Goal: Task Accomplishment & Management: Use online tool/utility

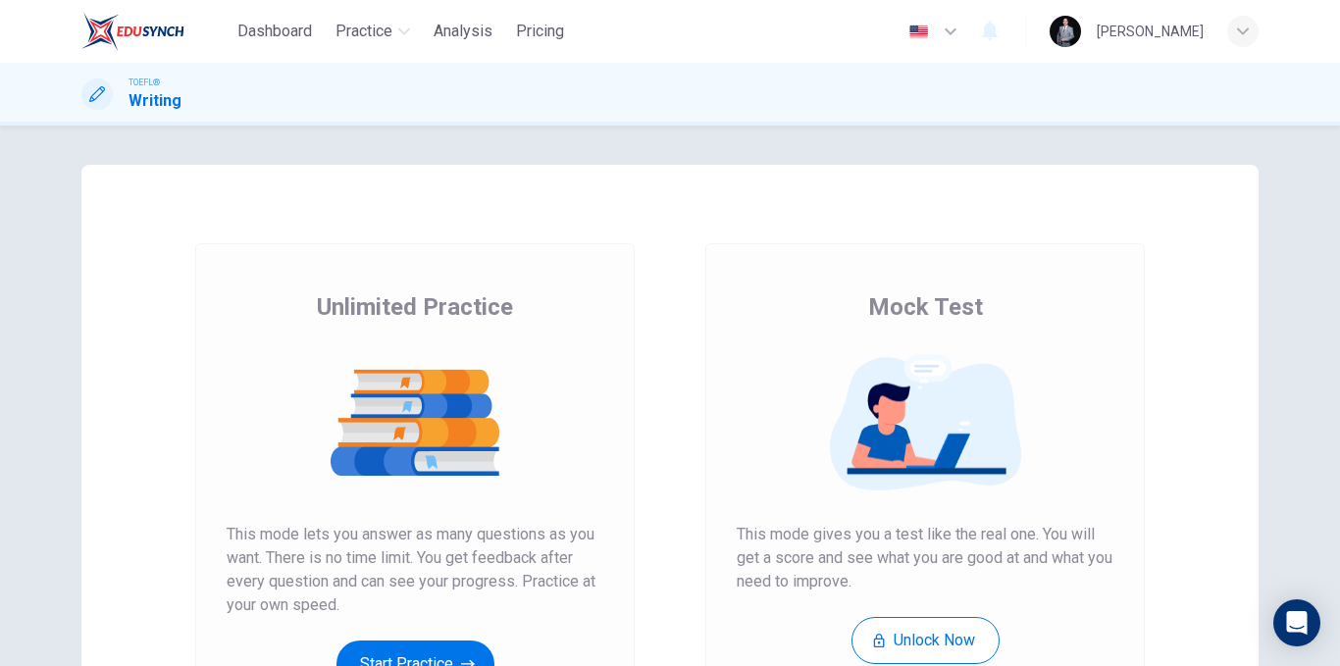
scroll to position [196, 0]
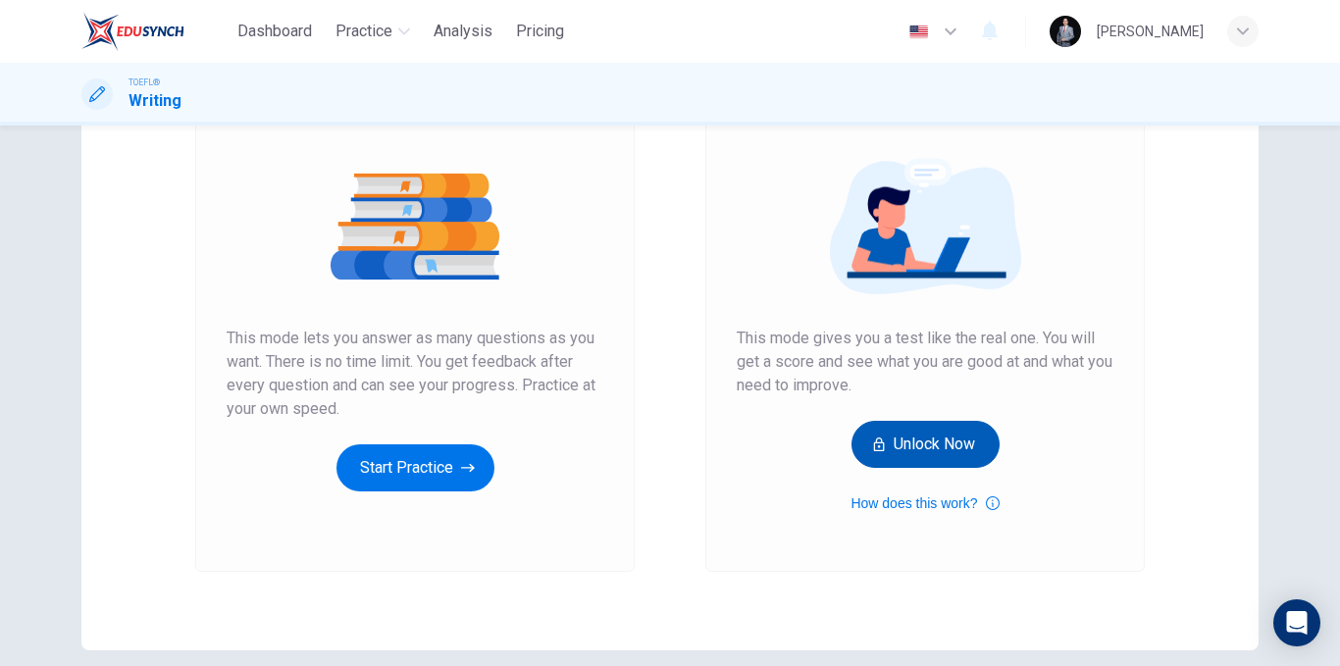
click at [935, 460] on button "Unlock Now" at bounding box center [926, 444] width 148 height 47
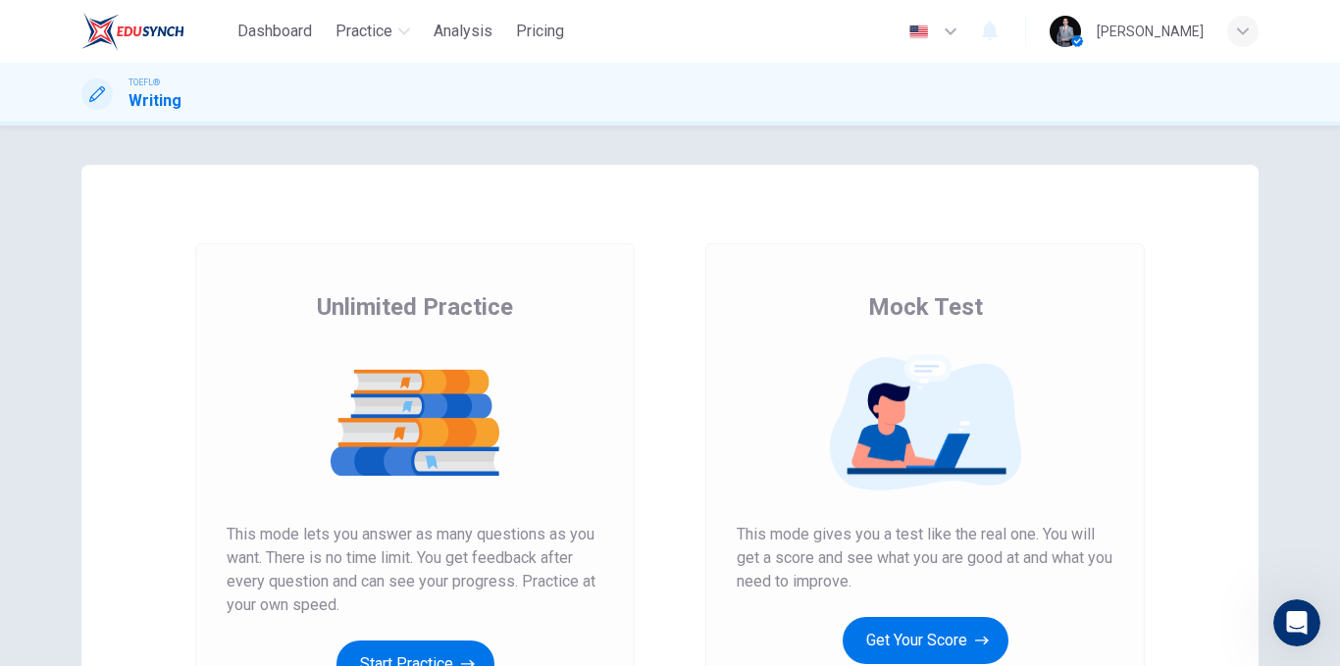
scroll to position [196, 0]
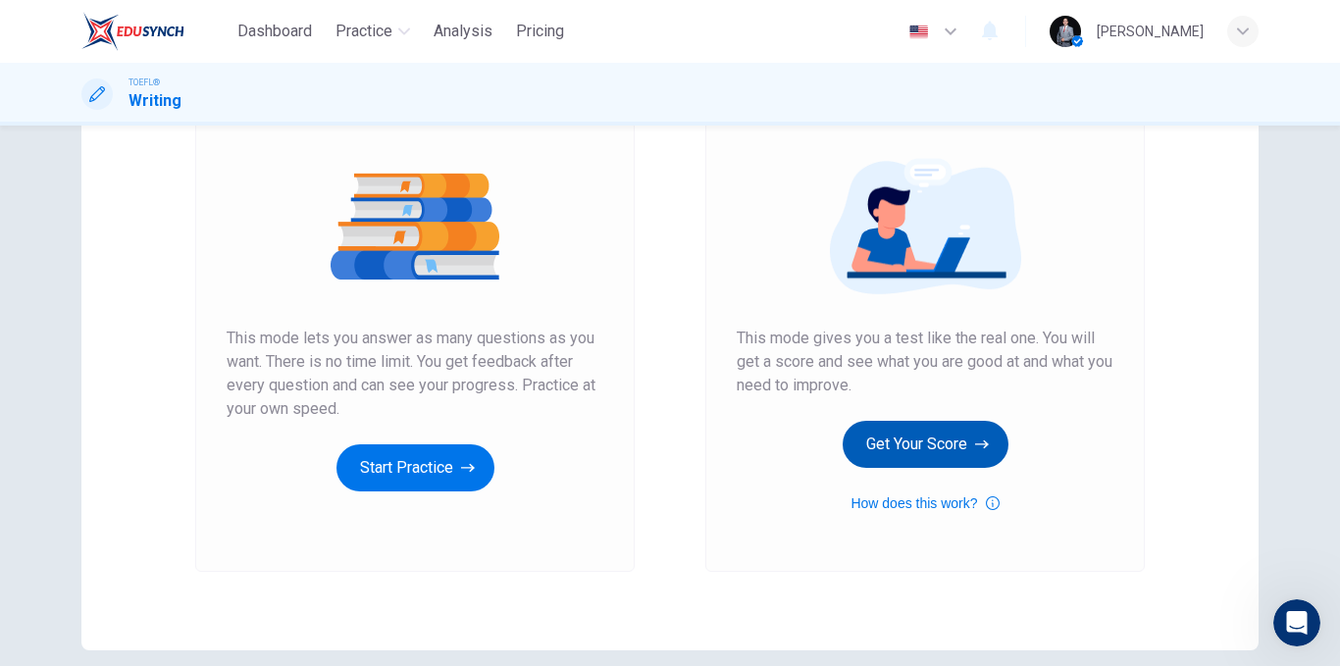
click at [913, 458] on button "Get Your Score" at bounding box center [926, 444] width 166 height 47
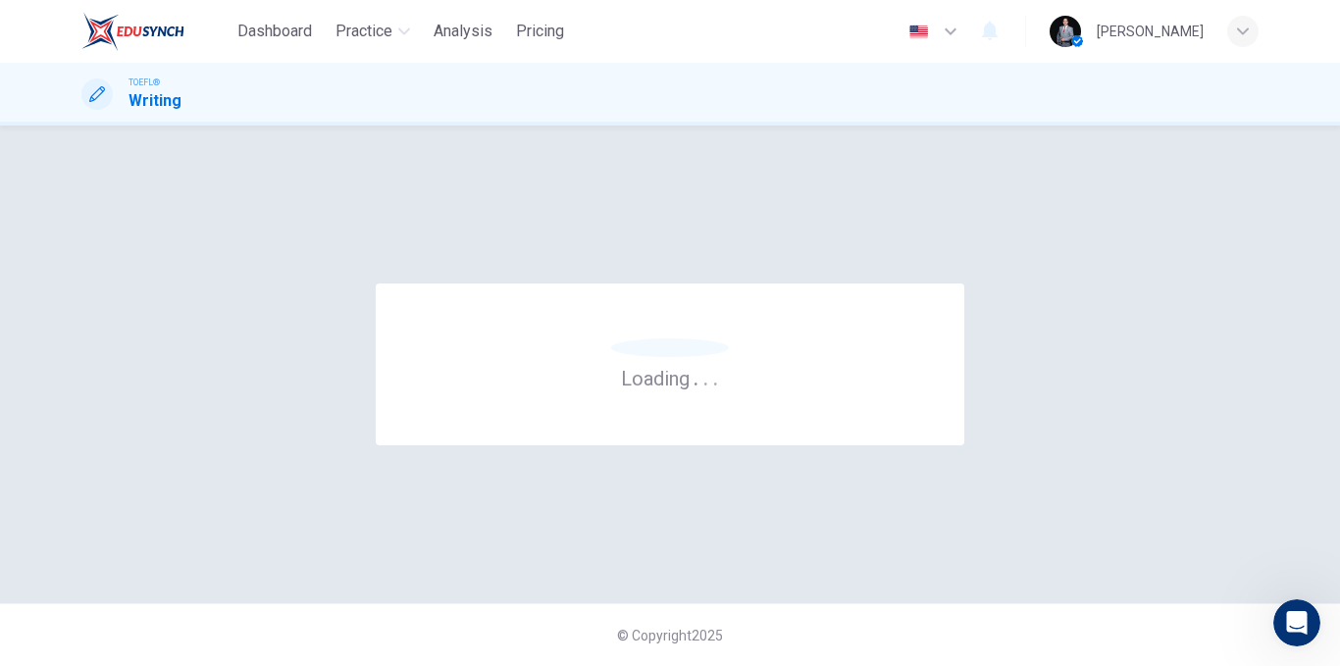
scroll to position [0, 0]
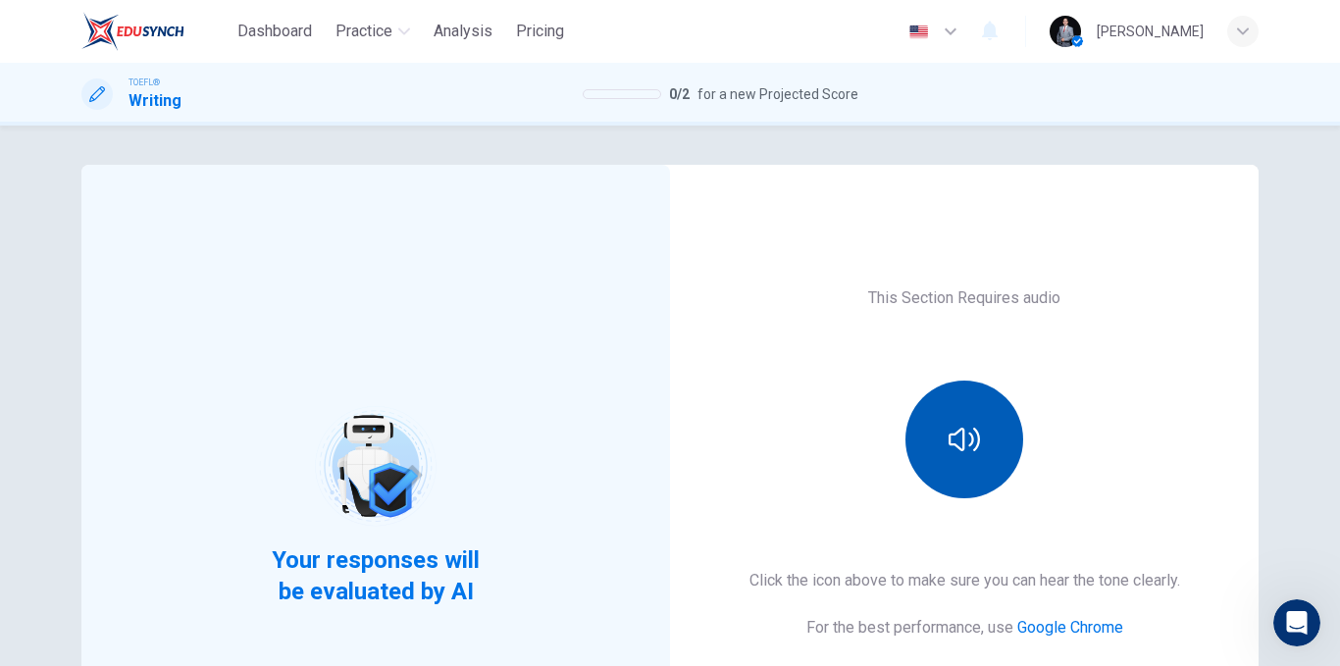
click at [943, 440] on button "button" at bounding box center [965, 440] width 118 height 118
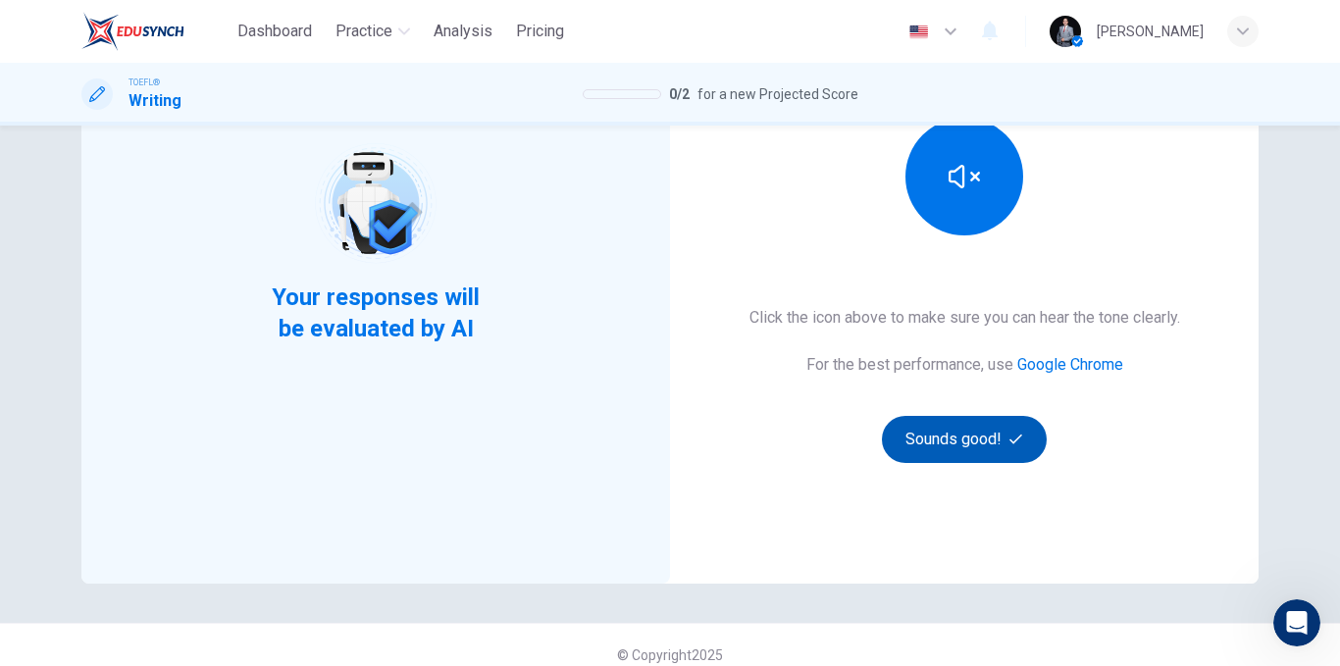
scroll to position [283, 0]
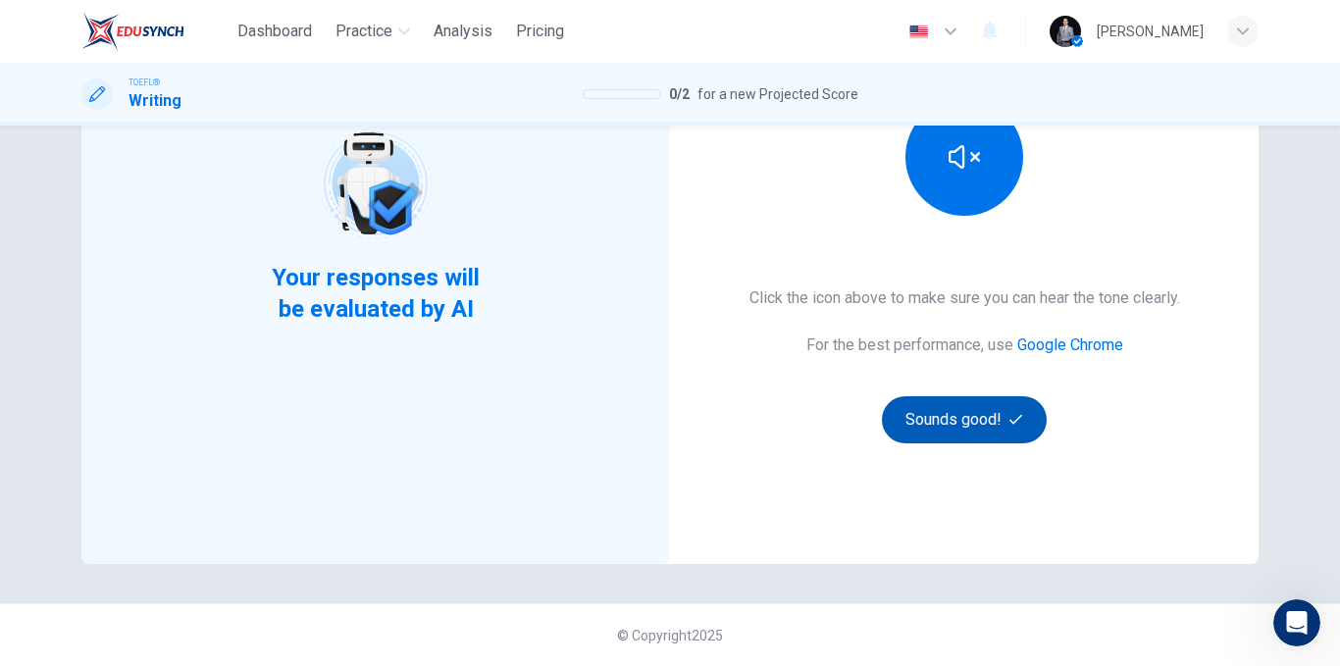
click at [987, 430] on button "Sounds good!" at bounding box center [964, 419] width 165 height 47
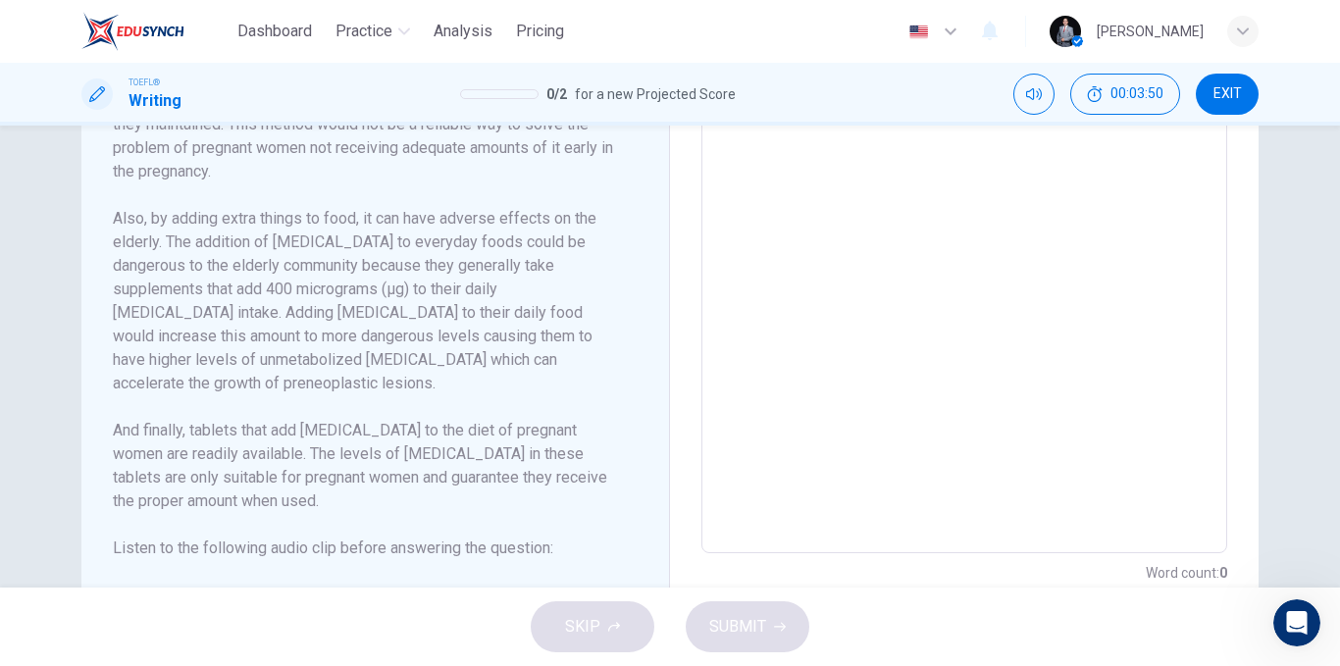
scroll to position [661, 0]
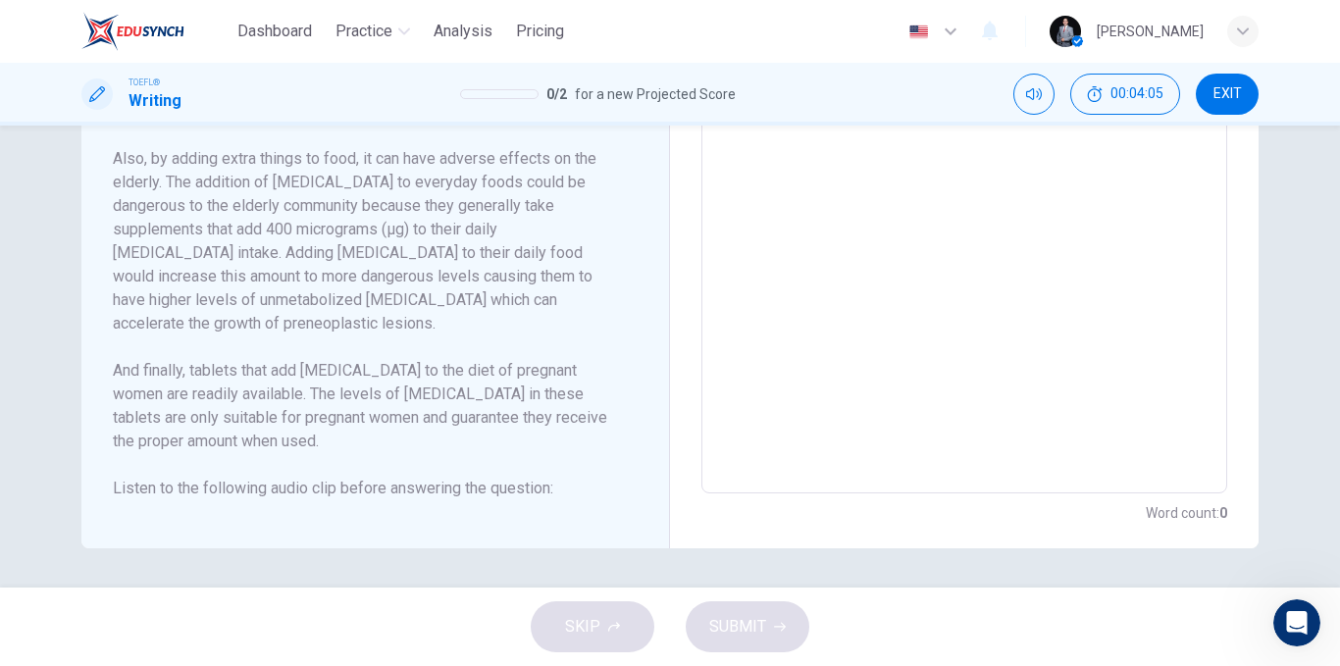
click at [134, 528] on icon "button" at bounding box center [137, 536] width 16 height 16
click at [131, 528] on icon "button" at bounding box center [137, 536] width 16 height 16
click at [226, 530] on span at bounding box center [231, 536] width 12 height 12
click at [226, 530] on span at bounding box center [232, 536] width 12 height 12
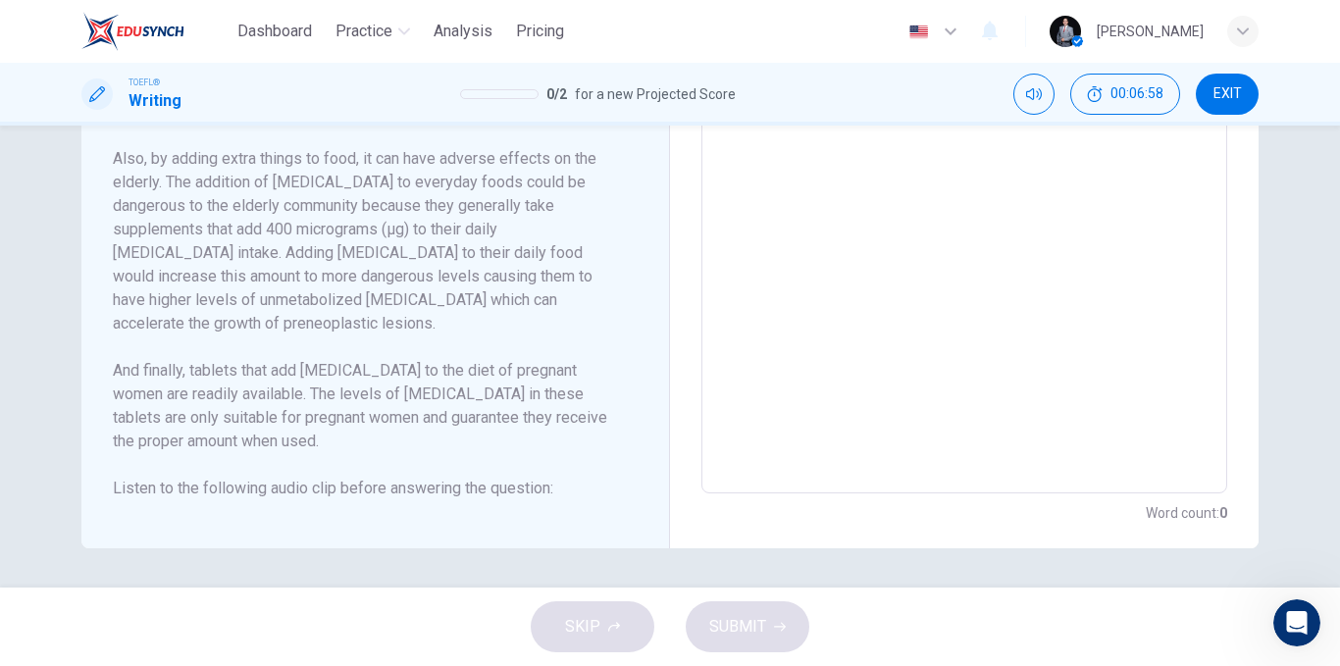
type input "0"
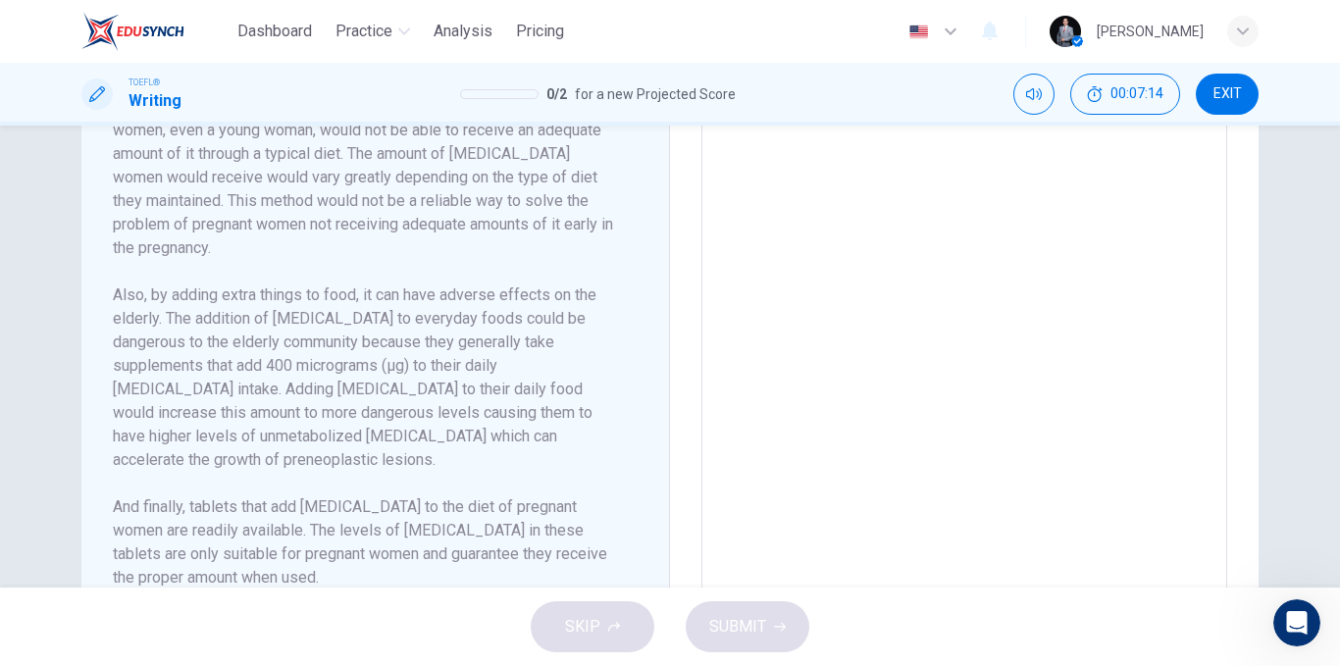
scroll to position [367, 0]
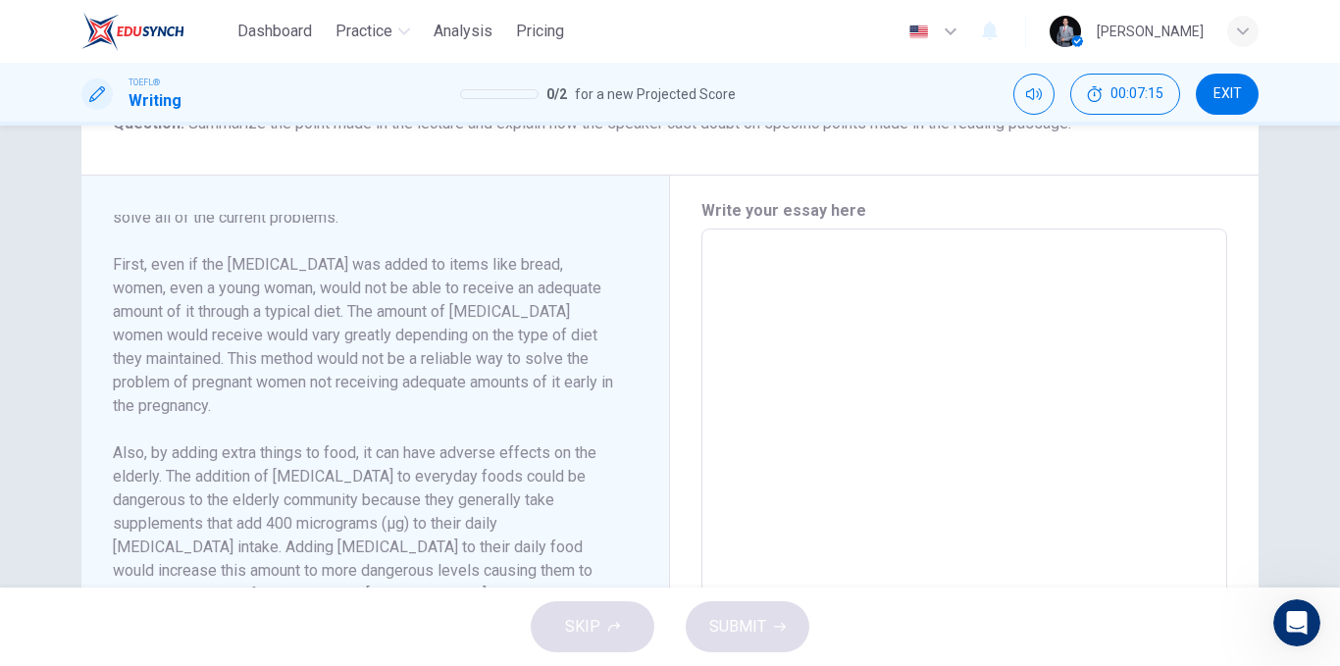
click at [775, 342] on textarea at bounding box center [964, 508] width 499 height 527
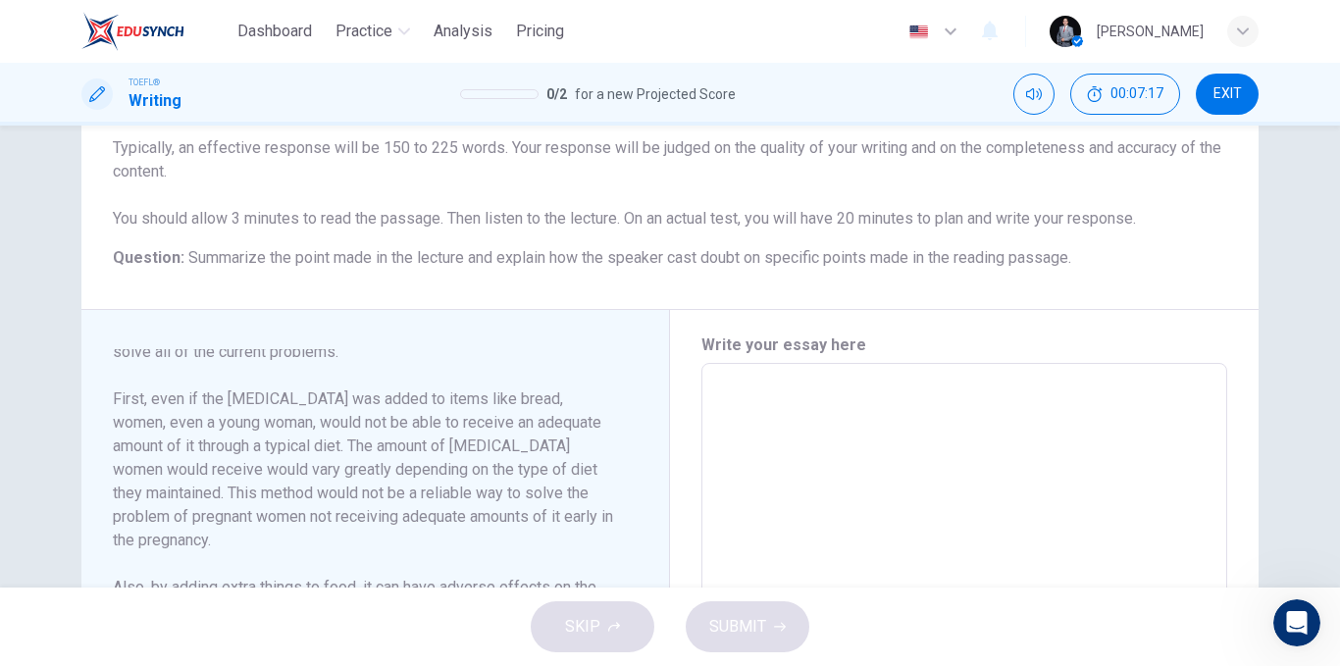
scroll to position [294, 0]
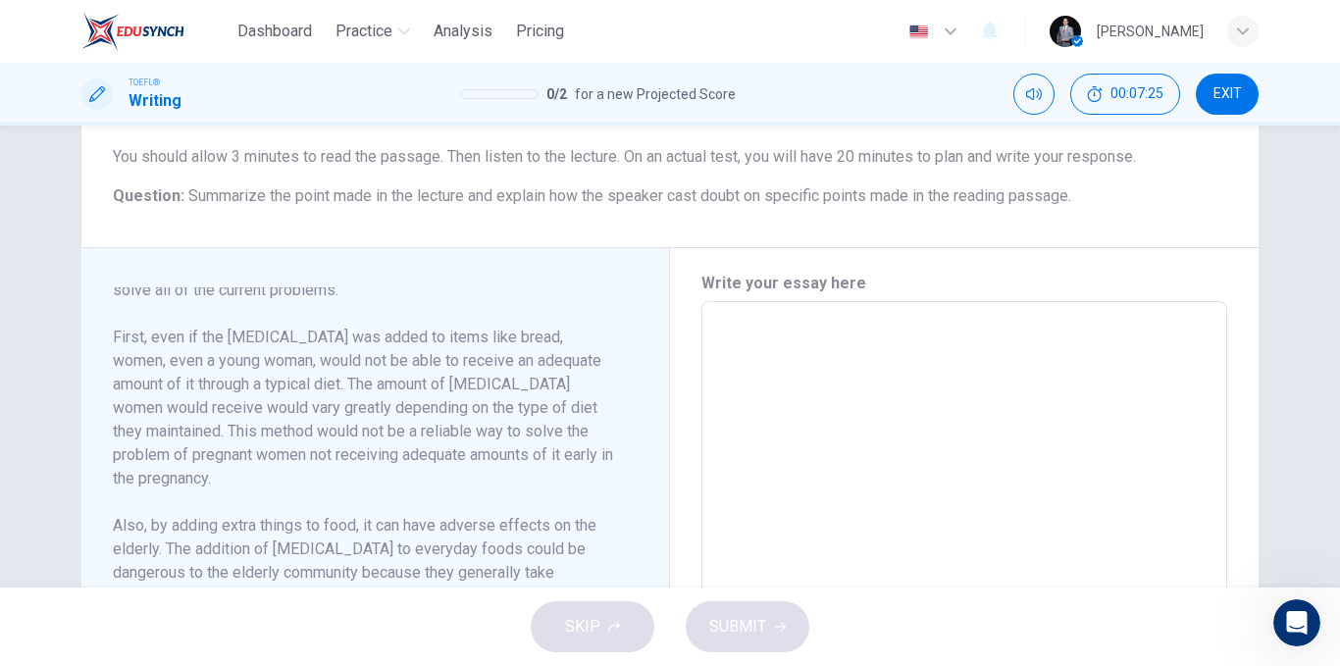
type textarea "T"
type textarea "x"
type textarea "Th"
type textarea "x"
type textarea "The"
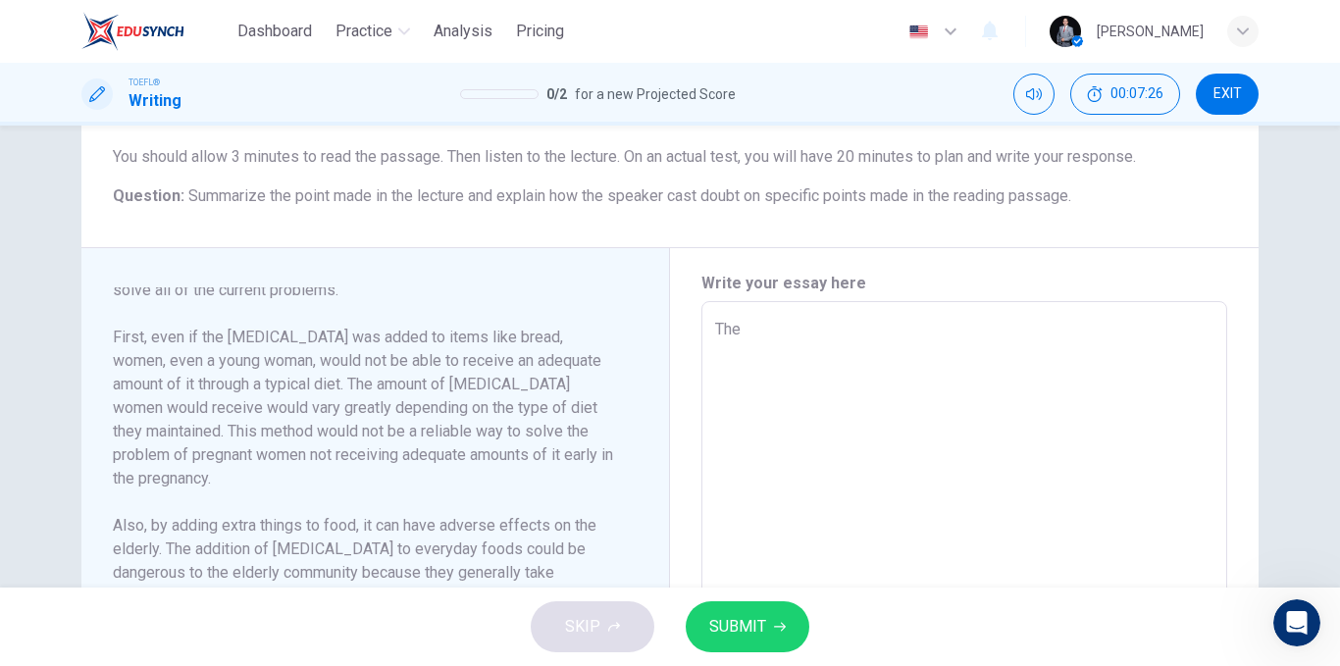
type textarea "x"
type textarea "The"
type textarea "x"
type textarea "The e"
type textarea "x"
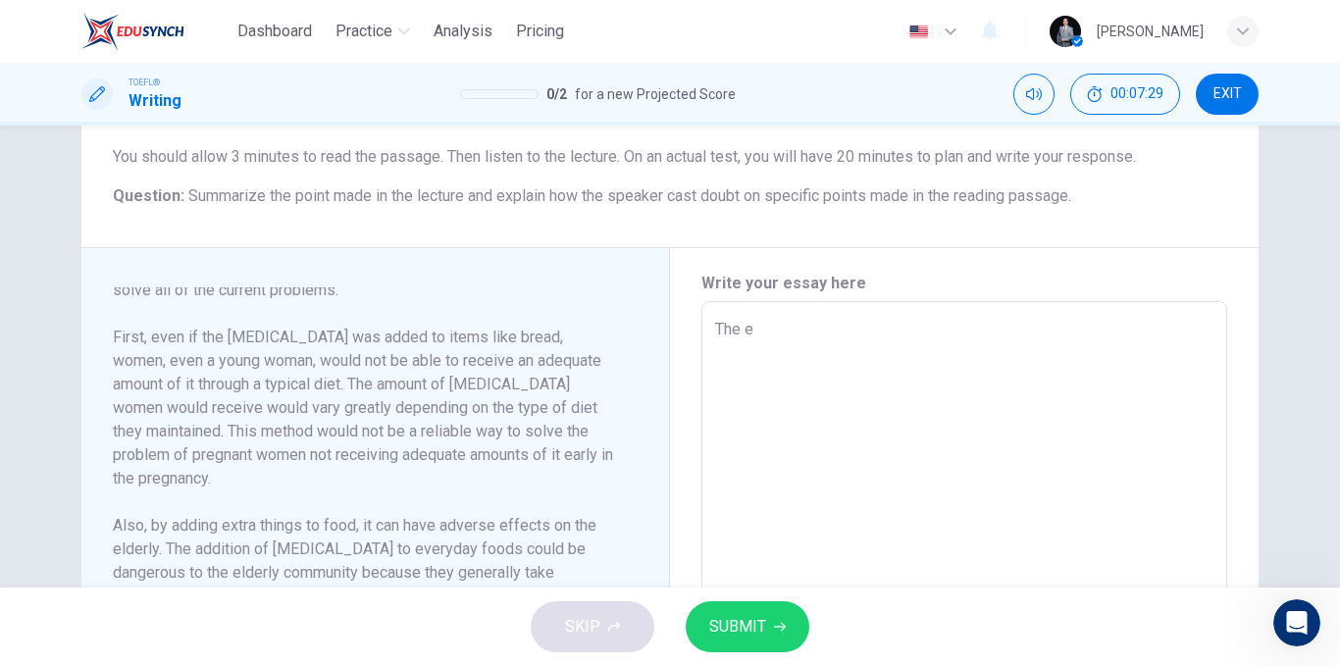
type textarea "The"
type textarea "x"
type textarea "The r"
type textarea "x"
type textarea "The re"
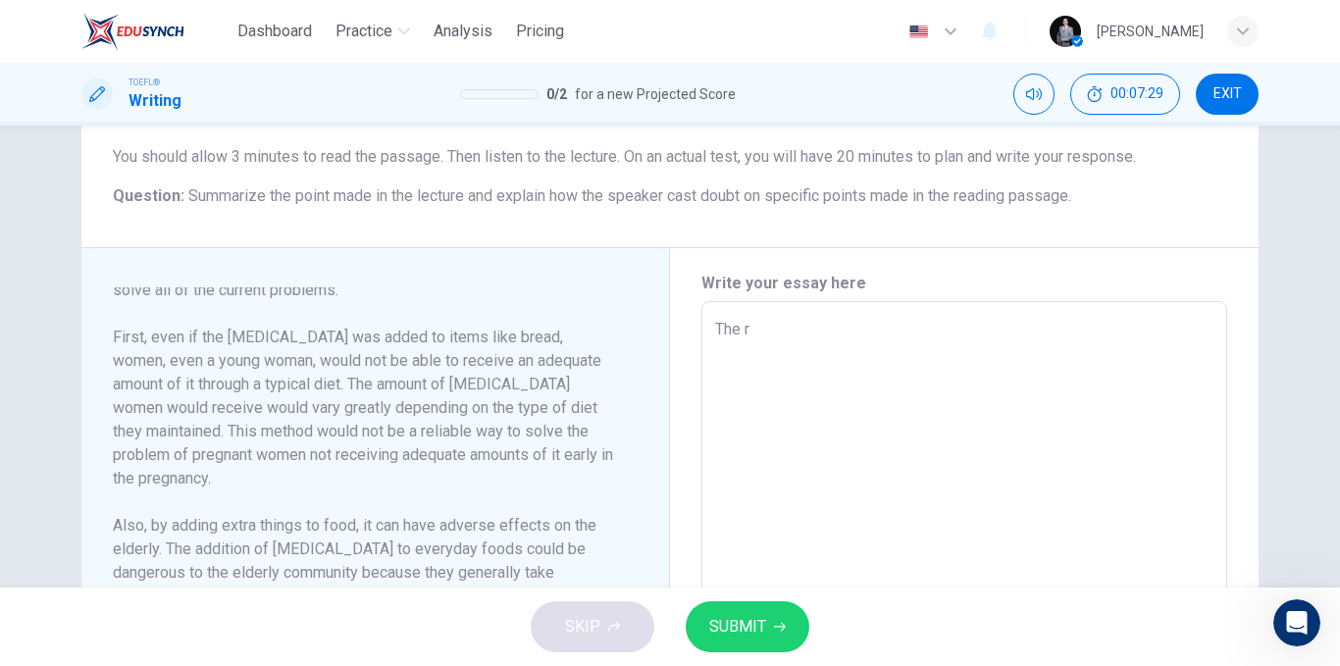
type textarea "x"
type textarea "The rea"
type textarea "x"
type textarea "The read"
type textarea "x"
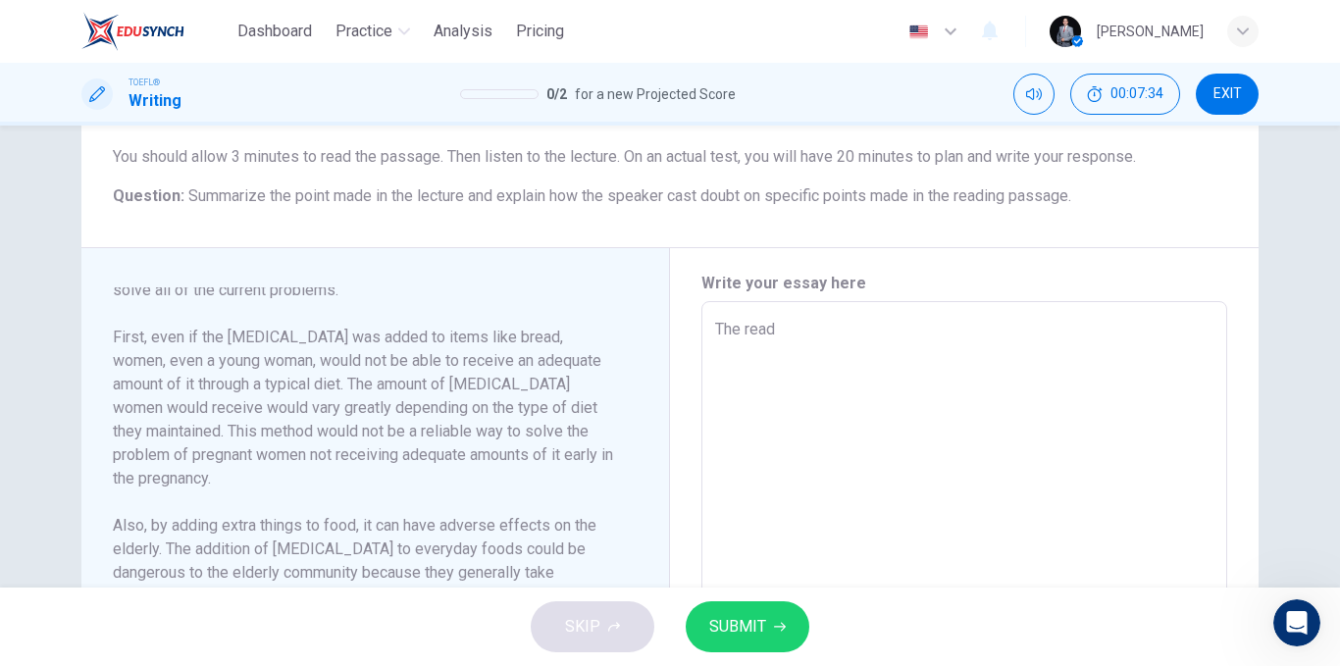
type textarea "The readi"
type textarea "x"
type textarea "The readin"
type textarea "x"
type textarea "The reading"
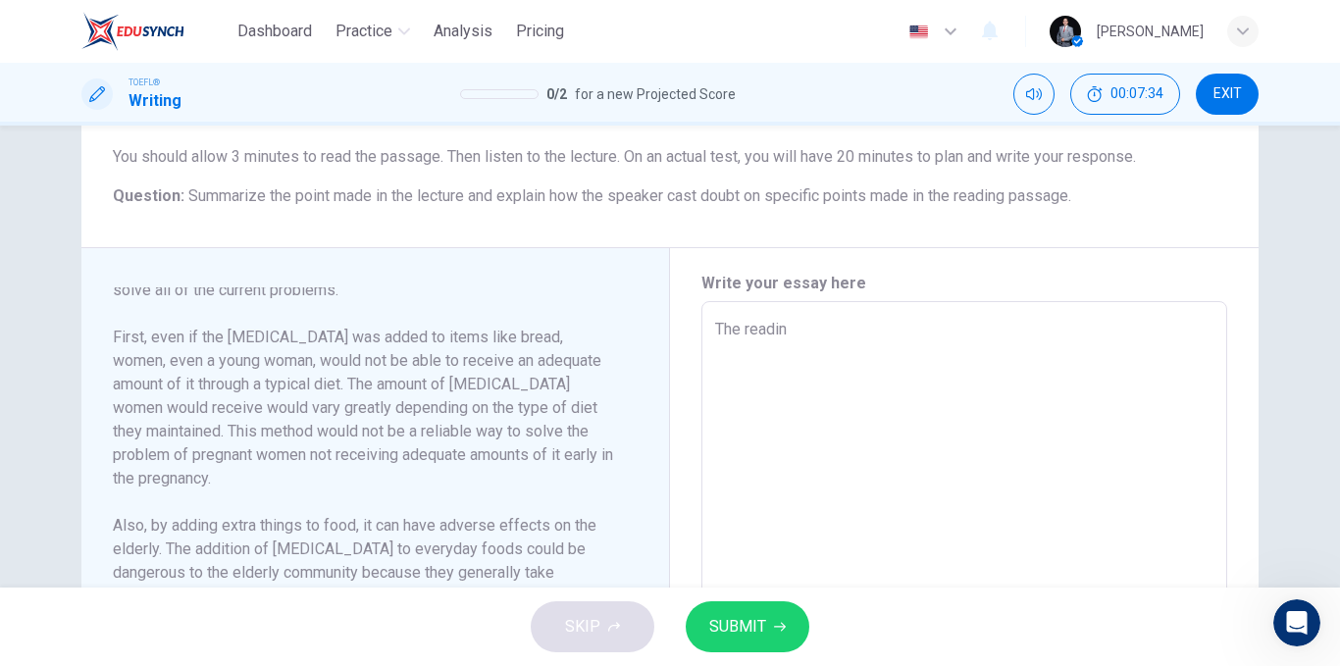
type textarea "x"
type textarea "The reading"
type textarea "x"
type textarea "The reading a"
type textarea "x"
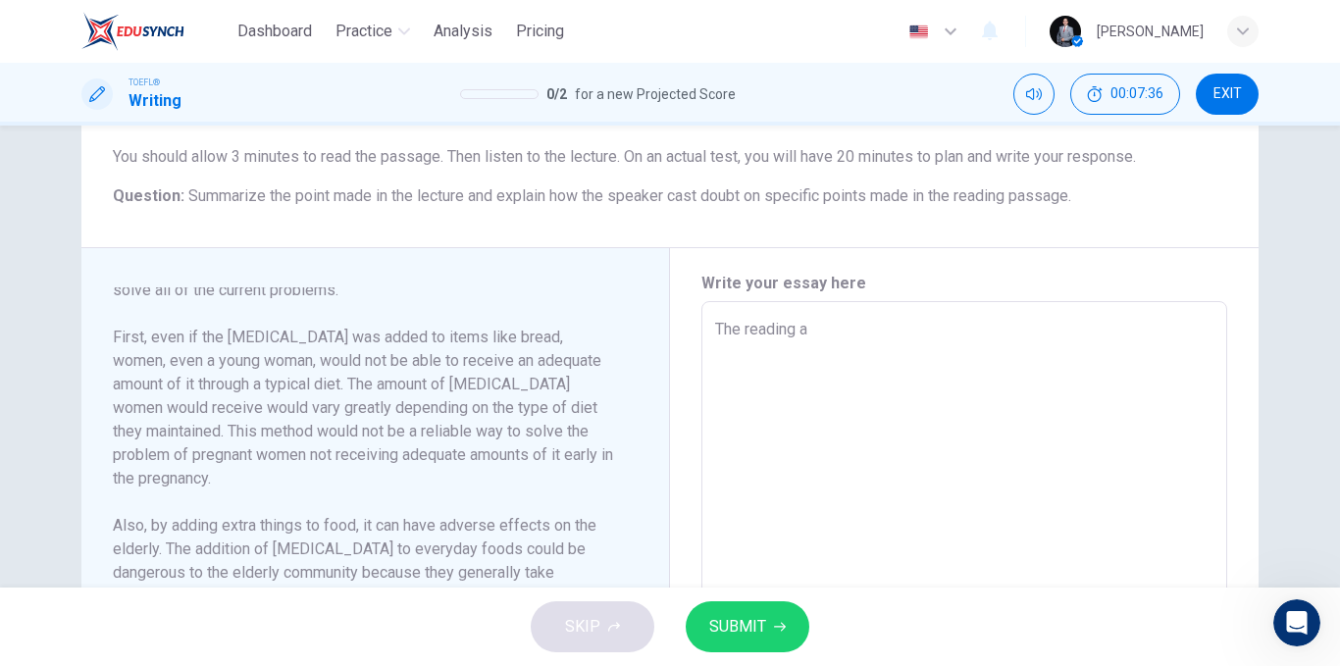
type textarea "The reading an"
type textarea "x"
type textarea "The reading and"
type textarea "x"
type textarea "The reading and"
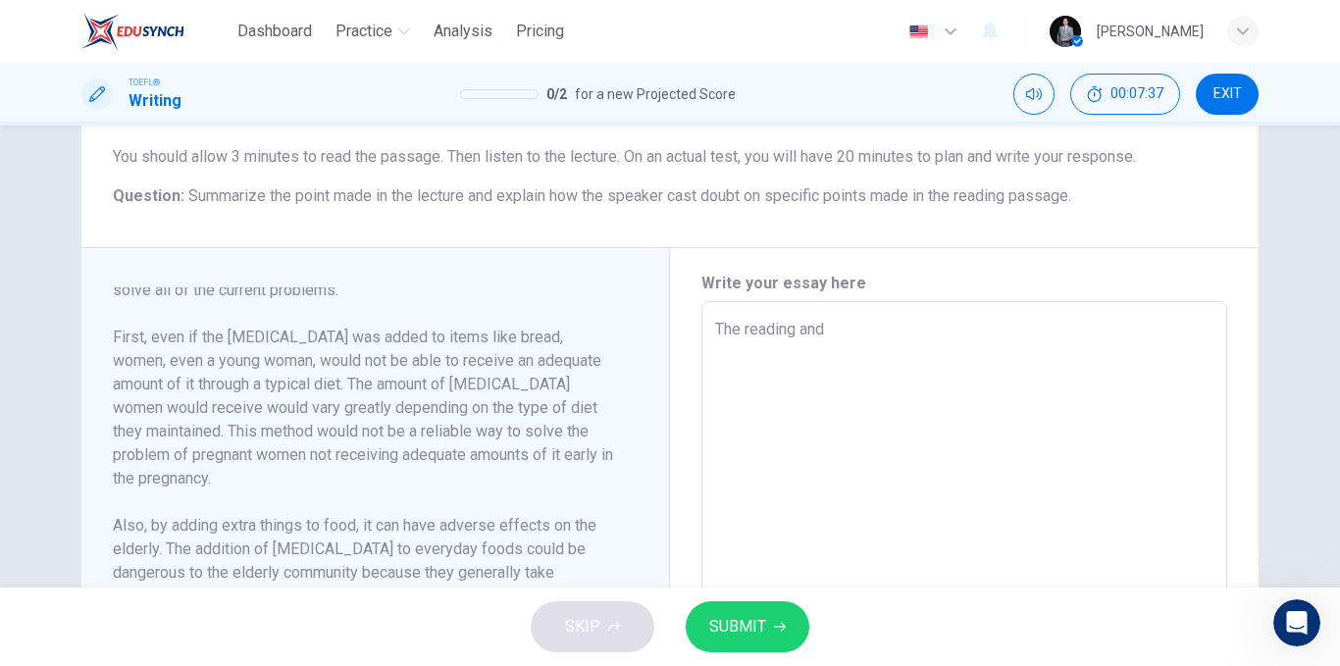
type textarea "x"
type textarea "The reading and t"
type textarea "x"
type textarea "The reading and th"
type textarea "x"
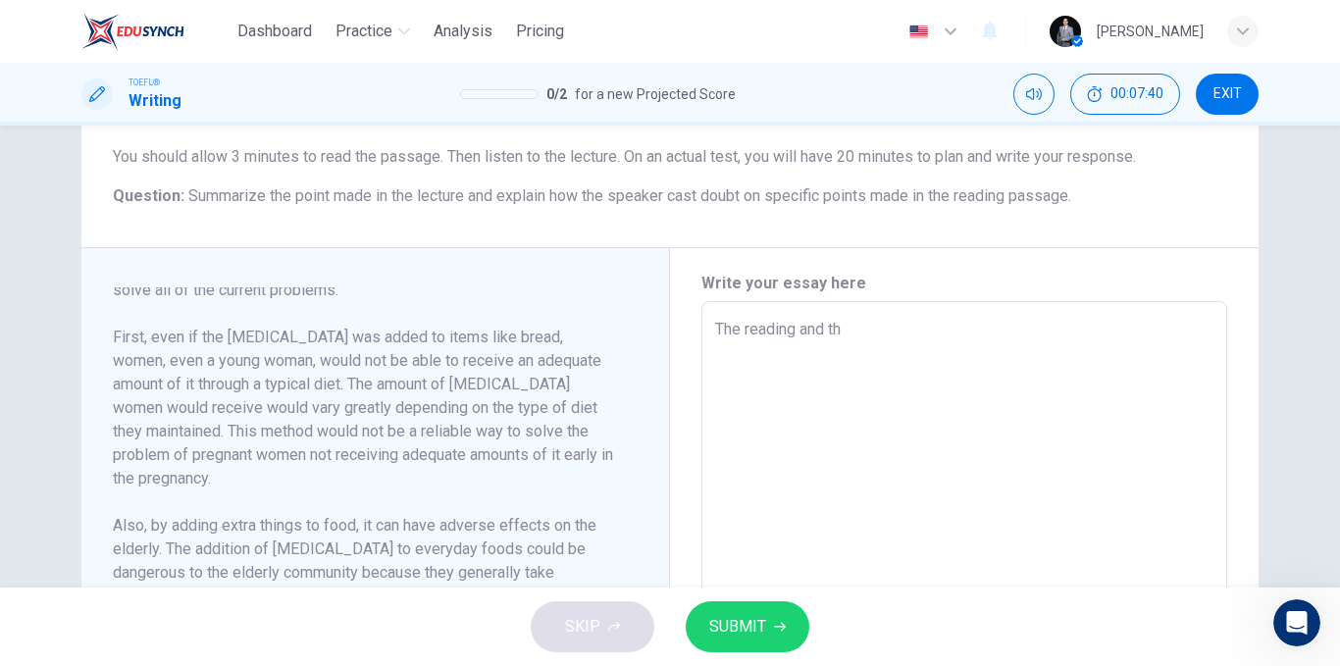
type textarea "The reading and the"
type textarea "x"
type textarea "The reading and the"
type textarea "x"
type textarea "The reading and the l"
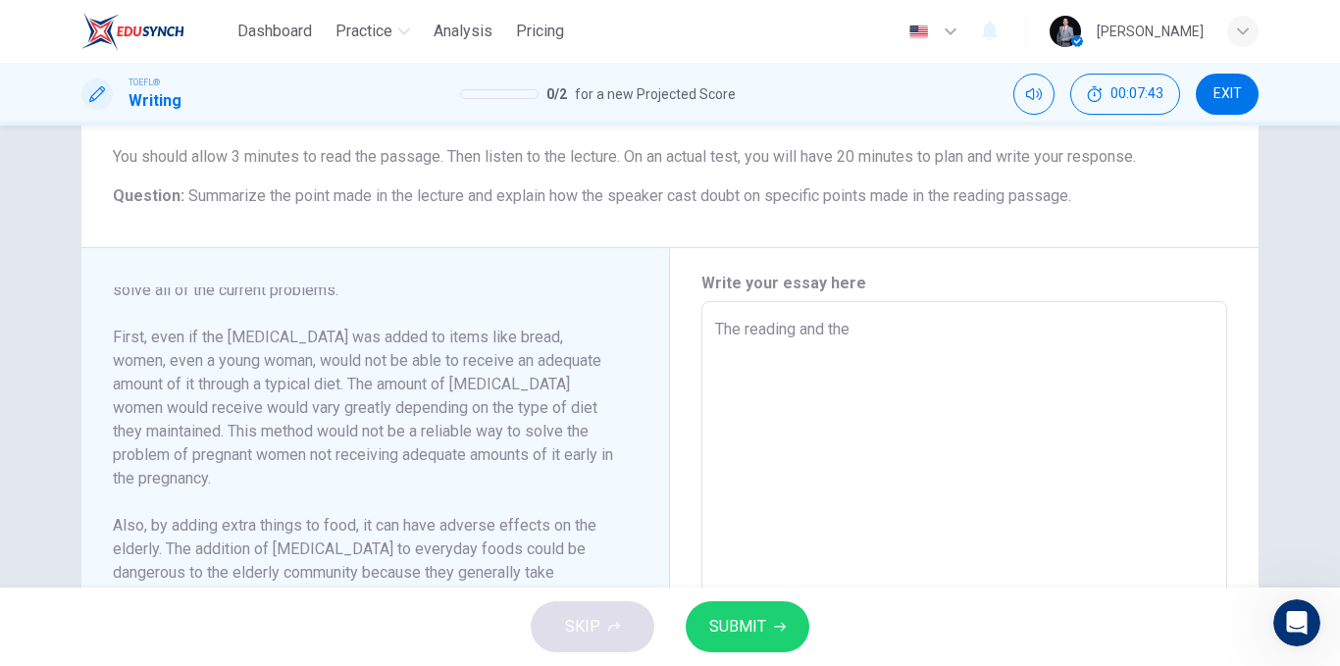
type textarea "x"
type textarea "The reading and the le"
type textarea "x"
type textarea "The reading and the lec"
type textarea "x"
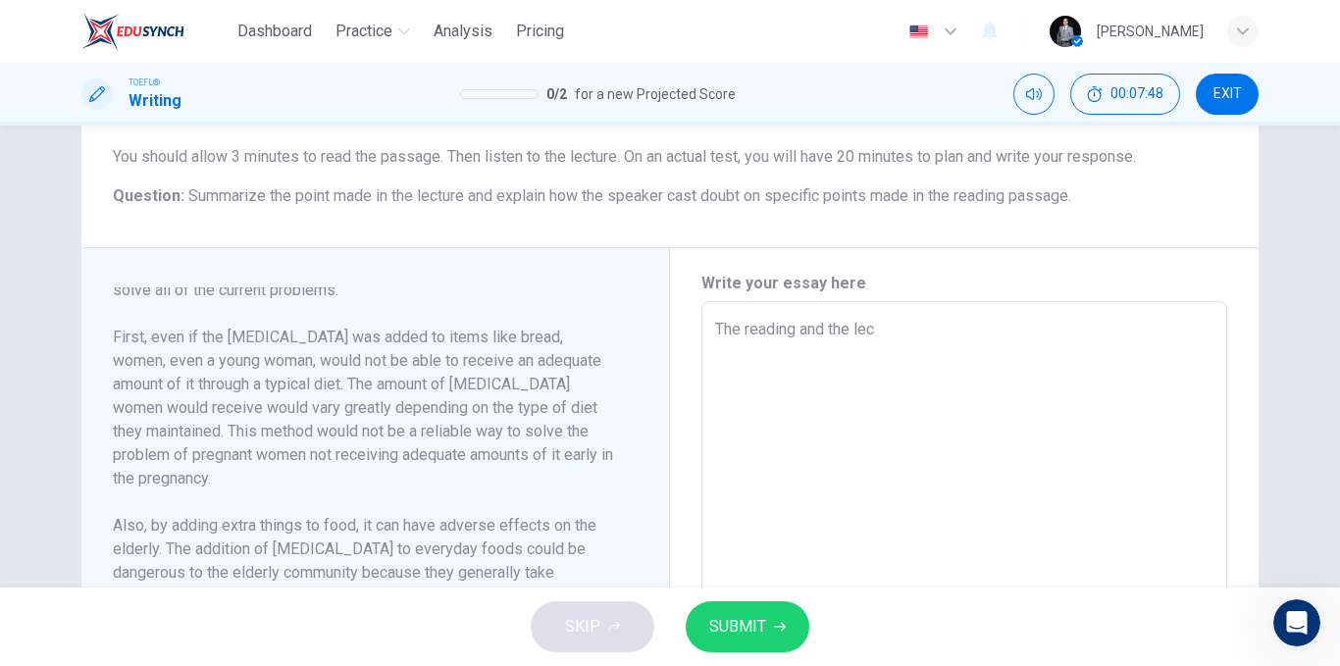
type textarea "The reading and the lect"
type textarea "x"
type textarea "The reading and the lectu"
type textarea "x"
type textarea "The reading and the lectur"
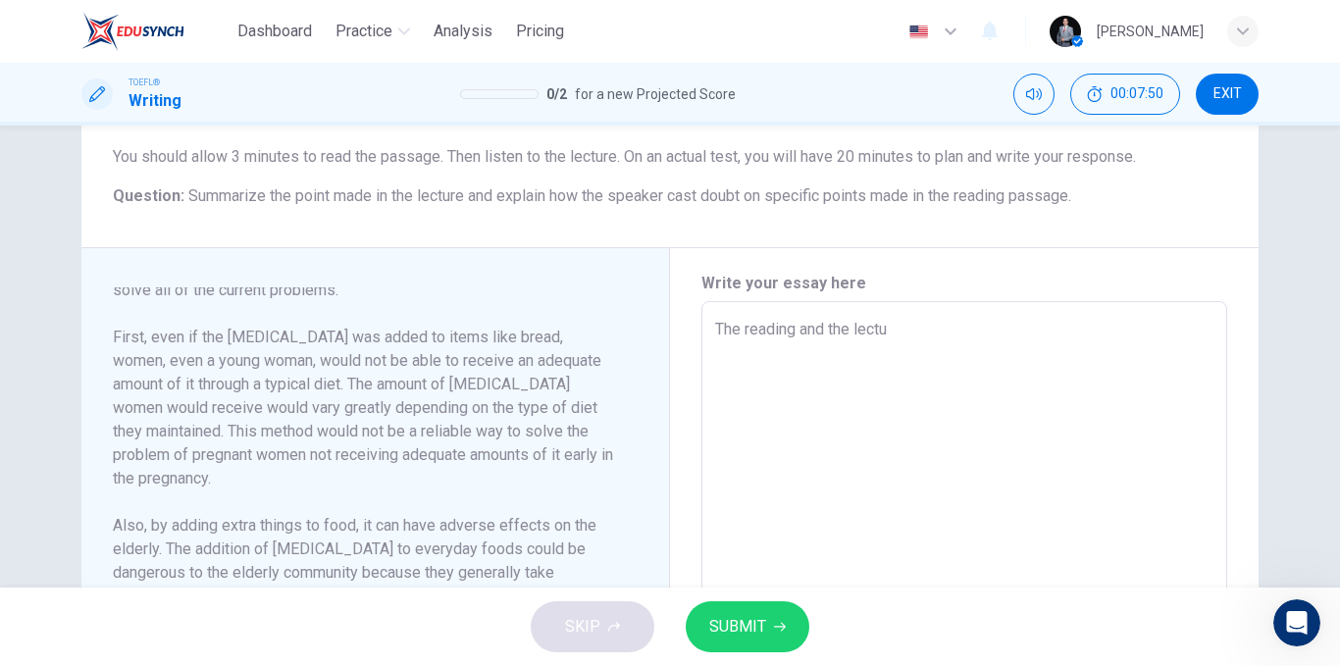
type textarea "x"
type textarea "The reading and the lecture"
type textarea "x"
type textarea "The reading and the lecture"
type textarea "x"
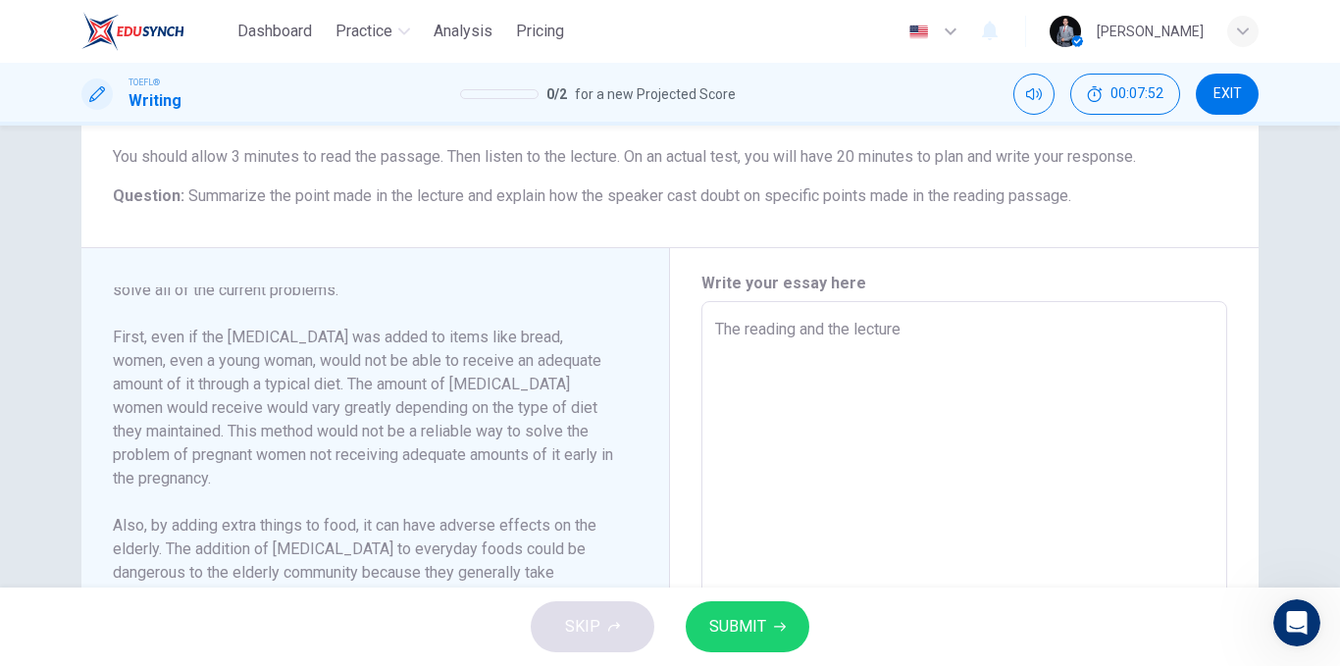
type textarea "The reading and the lecture a"
type textarea "x"
type textarea "The reading and the lecture ar"
type textarea "x"
type textarea "The reading and the lecture are"
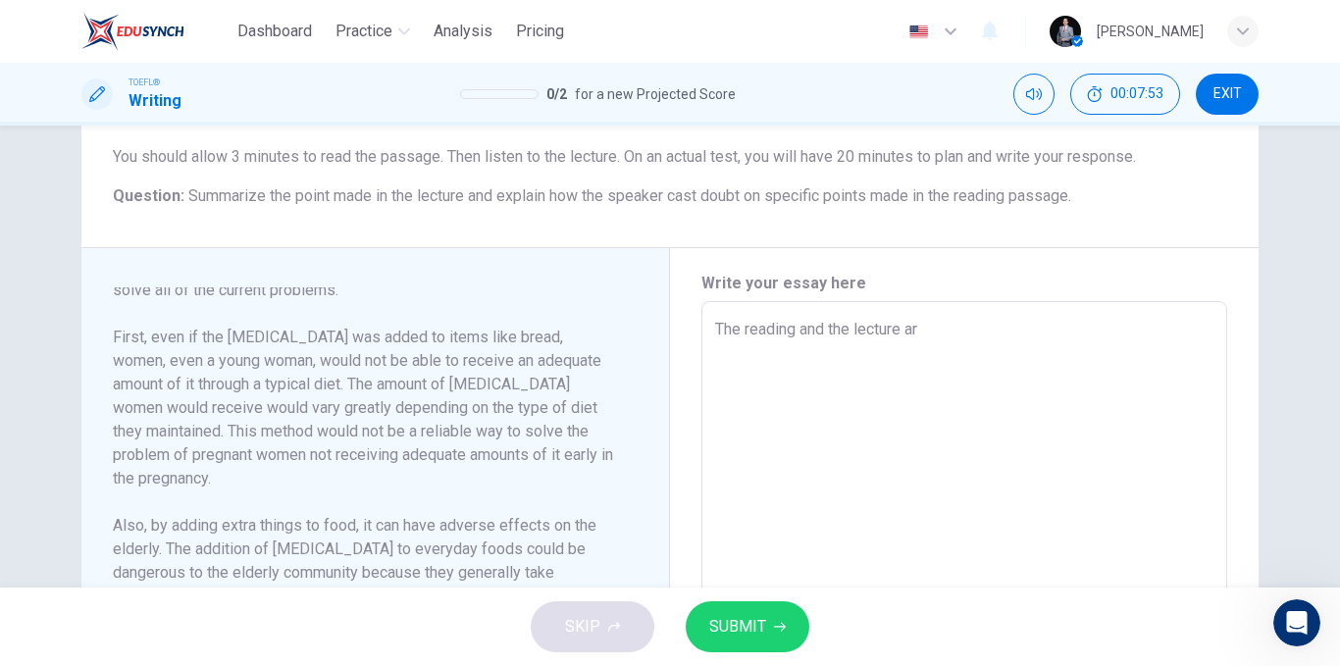
type textarea "x"
type textarea "The reading and the lecture are"
type textarea "x"
type textarea "The reading and the lecture are b"
type textarea "x"
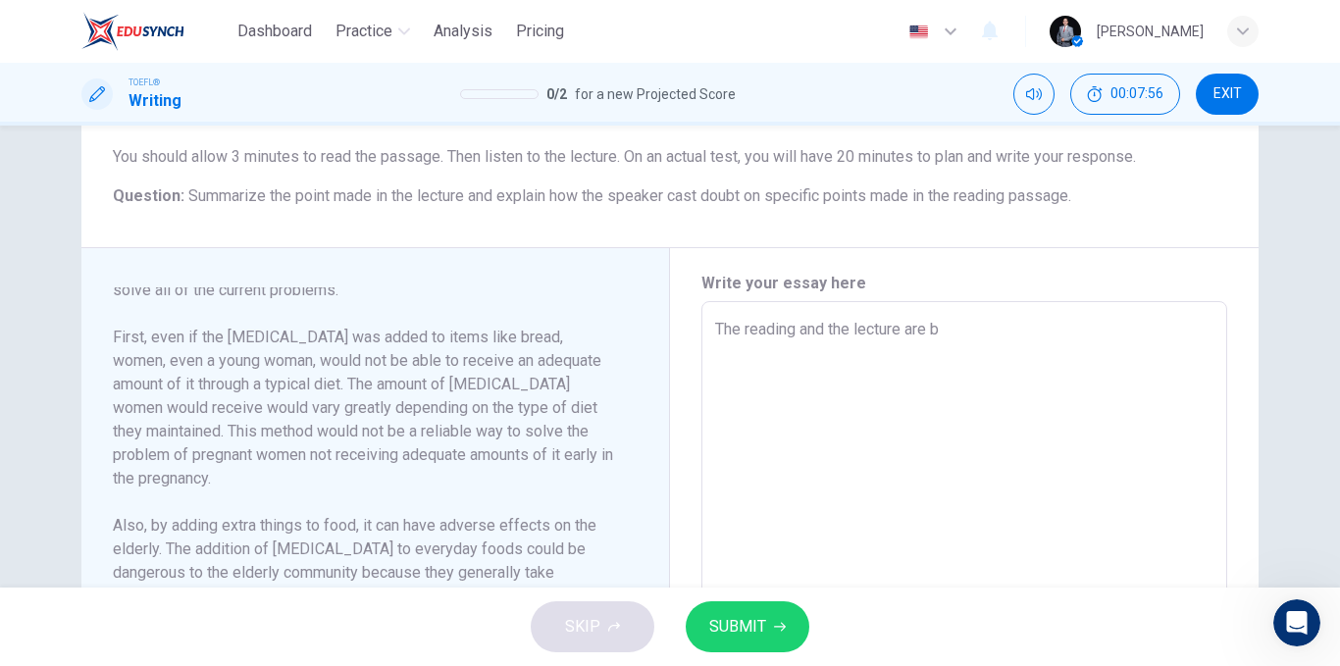
type textarea "The reading and the lecture are bo"
type textarea "x"
type textarea "The reading and the lecture are bot"
type textarea "x"
type textarea "The reading and the lecture are both"
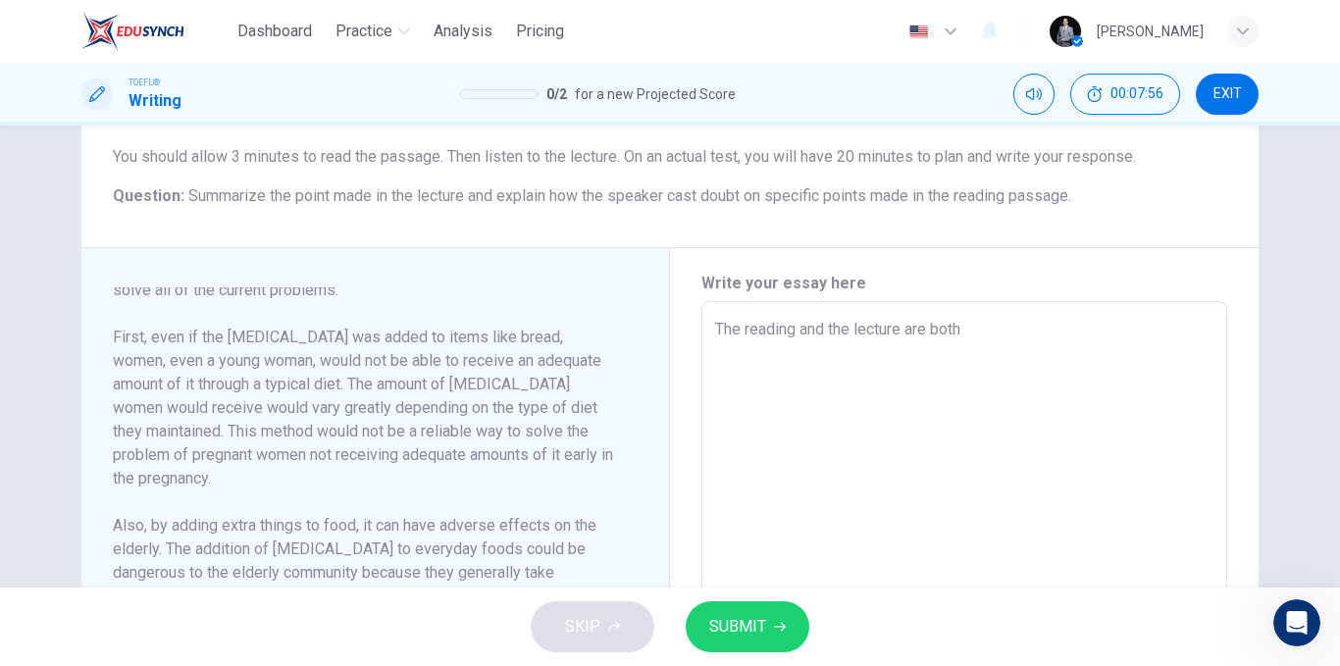
type textarea "x"
type textarea "The reading and the lecture are both"
type textarea "x"
type textarea "The reading and the lecture are both a"
type textarea "x"
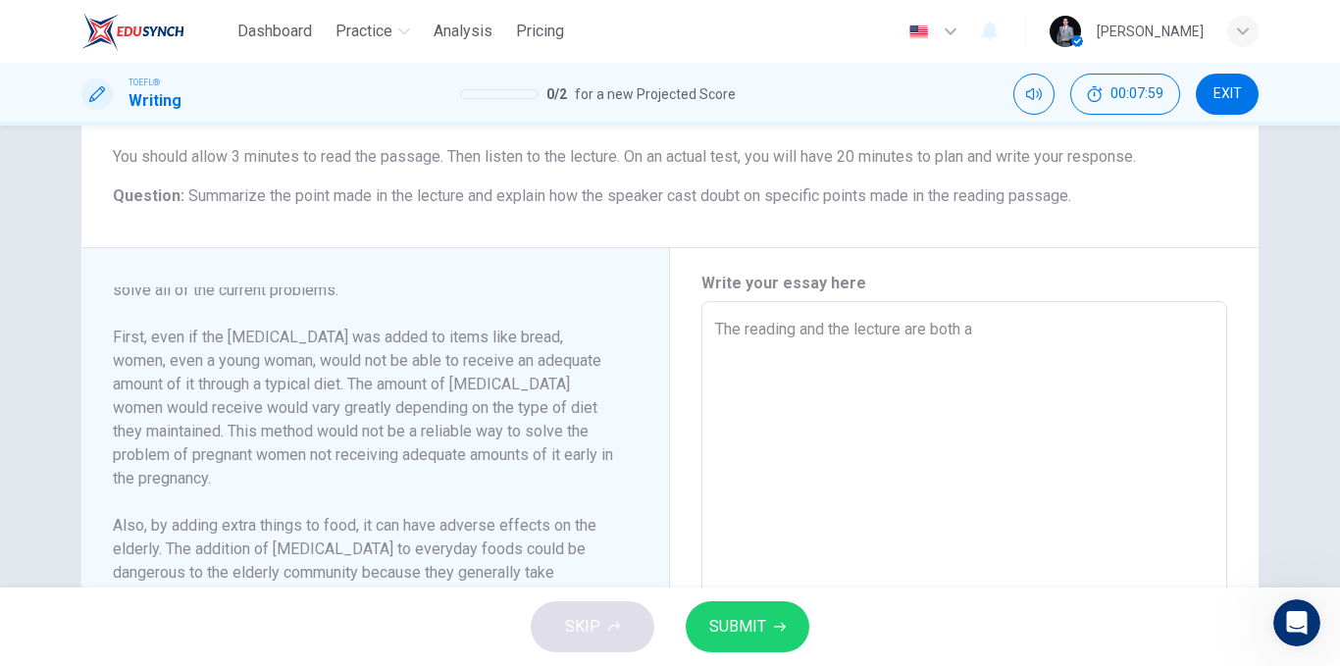
type textarea "The reading and the lecture are both ab"
type textarea "x"
type textarea "The reading and the lecture are both abo"
type textarea "x"
type textarea "The reading and the lecture are both abou"
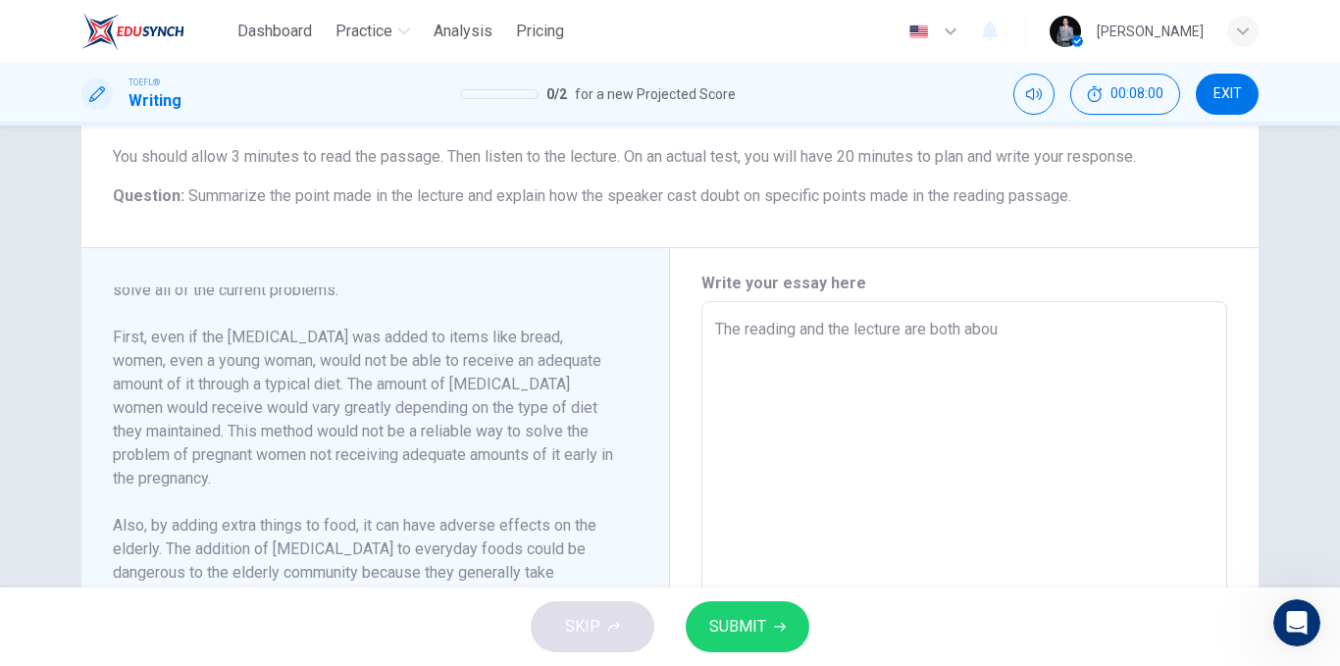
type textarea "x"
type textarea "The reading and the lecture are both about"
type textarea "x"
type textarea "The reading and the lecture are both about"
type textarea "x"
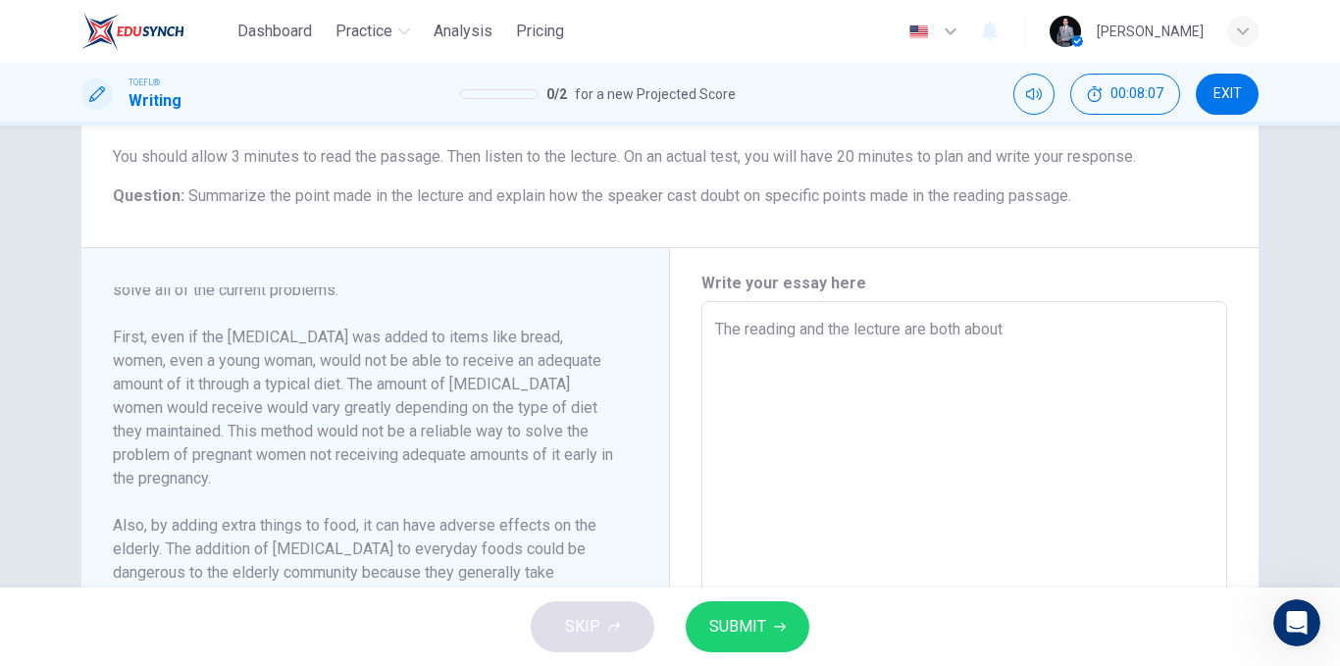
type textarea "The reading and the lecture are both about t"
type textarea "x"
type textarea "The reading and the lecture are both about th"
type textarea "x"
type textarea "The reading and the lecture are both about the"
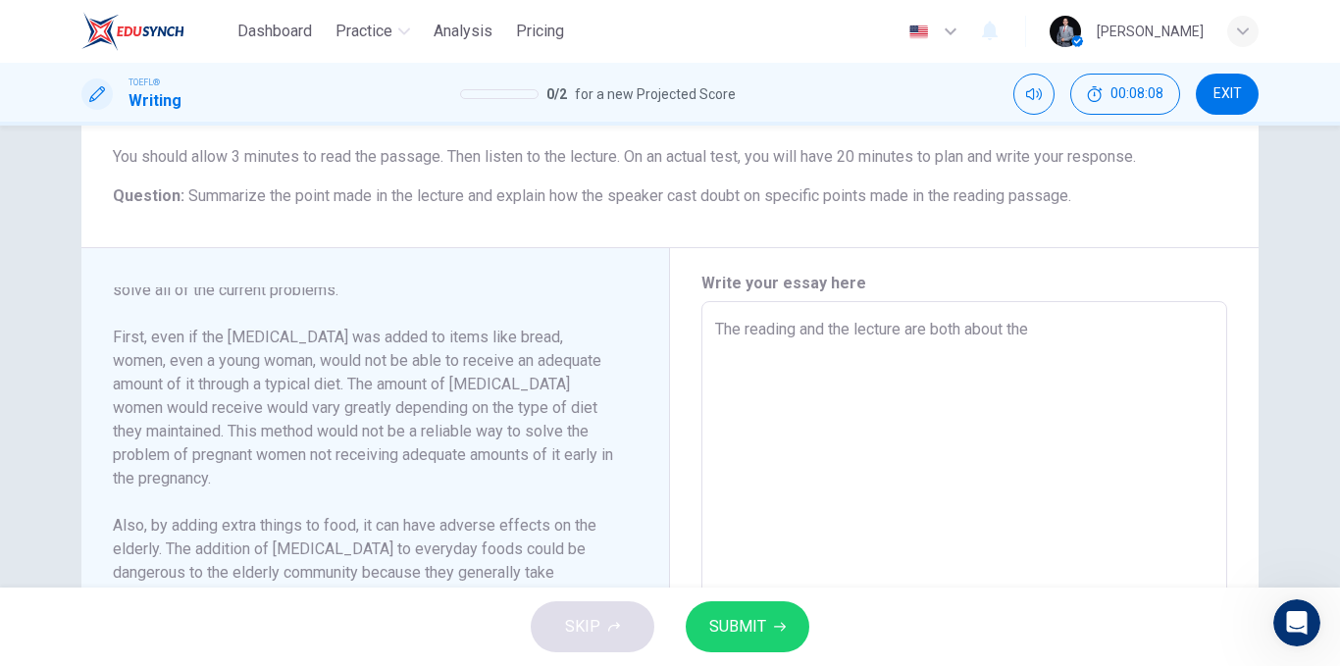
type textarea "x"
type textarea "The reading and the lecture are both about the"
type textarea "x"
type textarea "The reading and the lecture are both about the f"
type textarea "x"
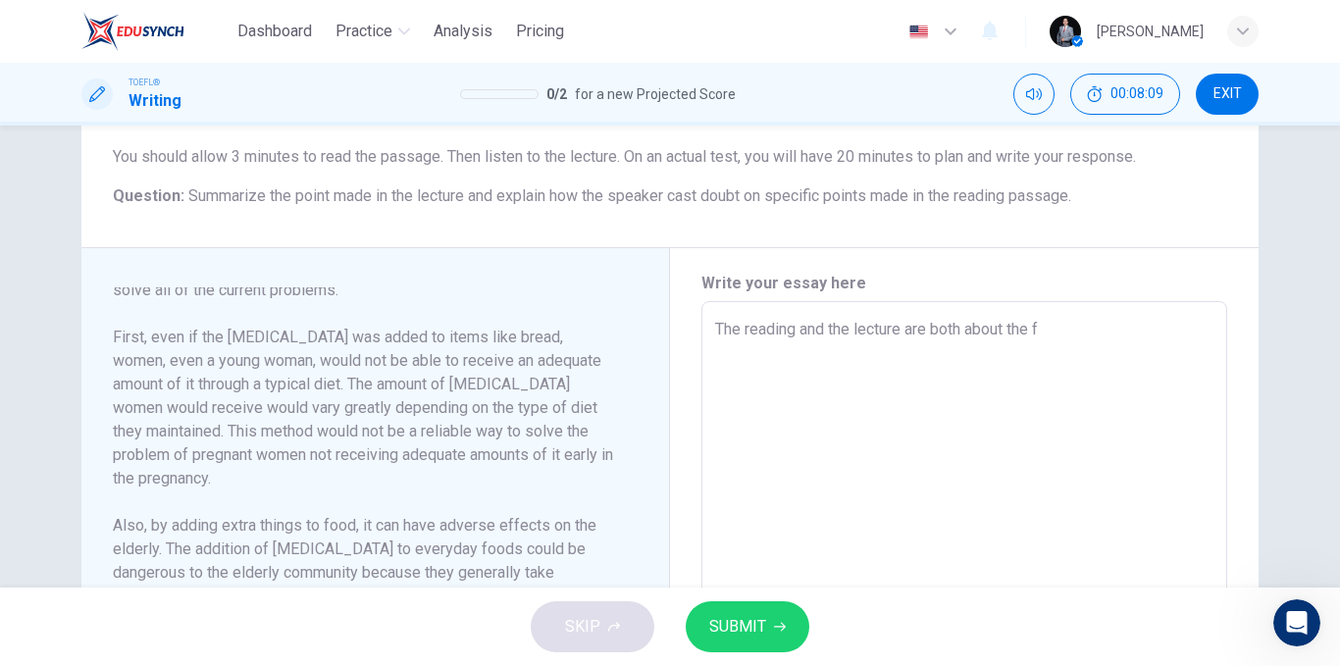
type textarea "The reading and the lecture are both about the fo"
type textarea "x"
type textarea "The reading and the lecture are both about the fol"
type textarea "x"
type textarea "The reading and the lecture are both about the foli"
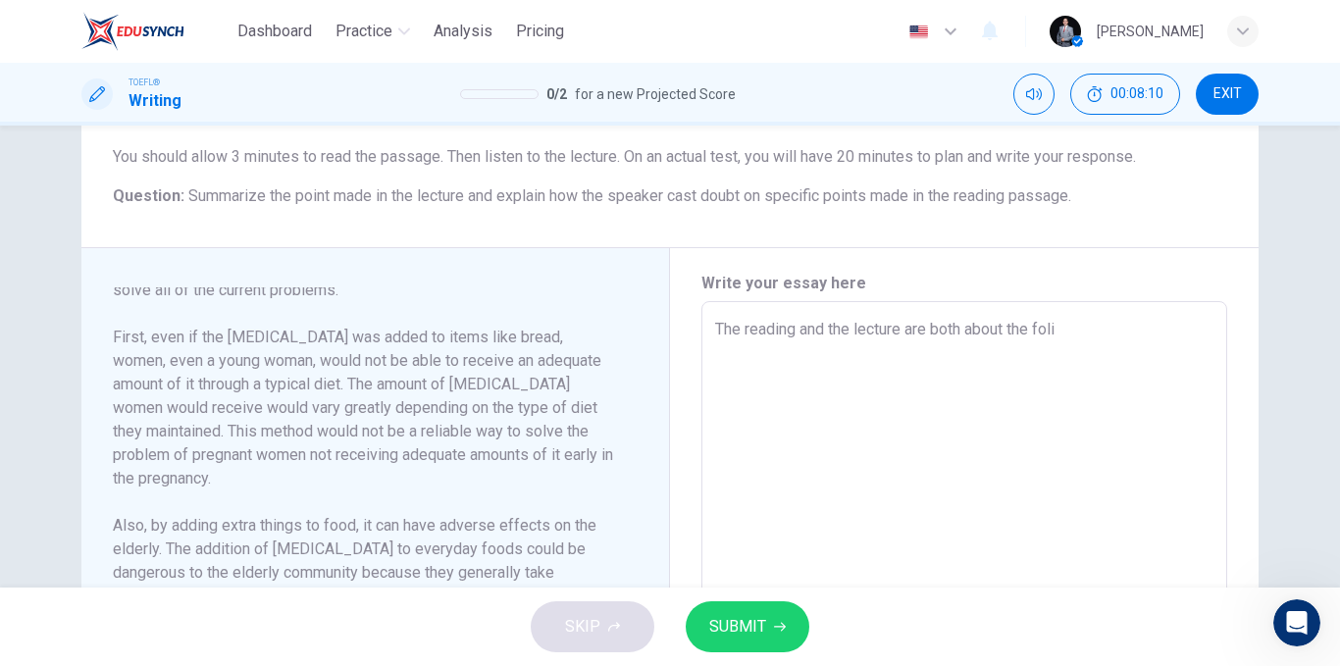
type textarea "x"
type textarea "The reading and the lecture are both about the folic"
type textarea "x"
type textarea "The reading and the lecture are both about the folic"
type textarea "x"
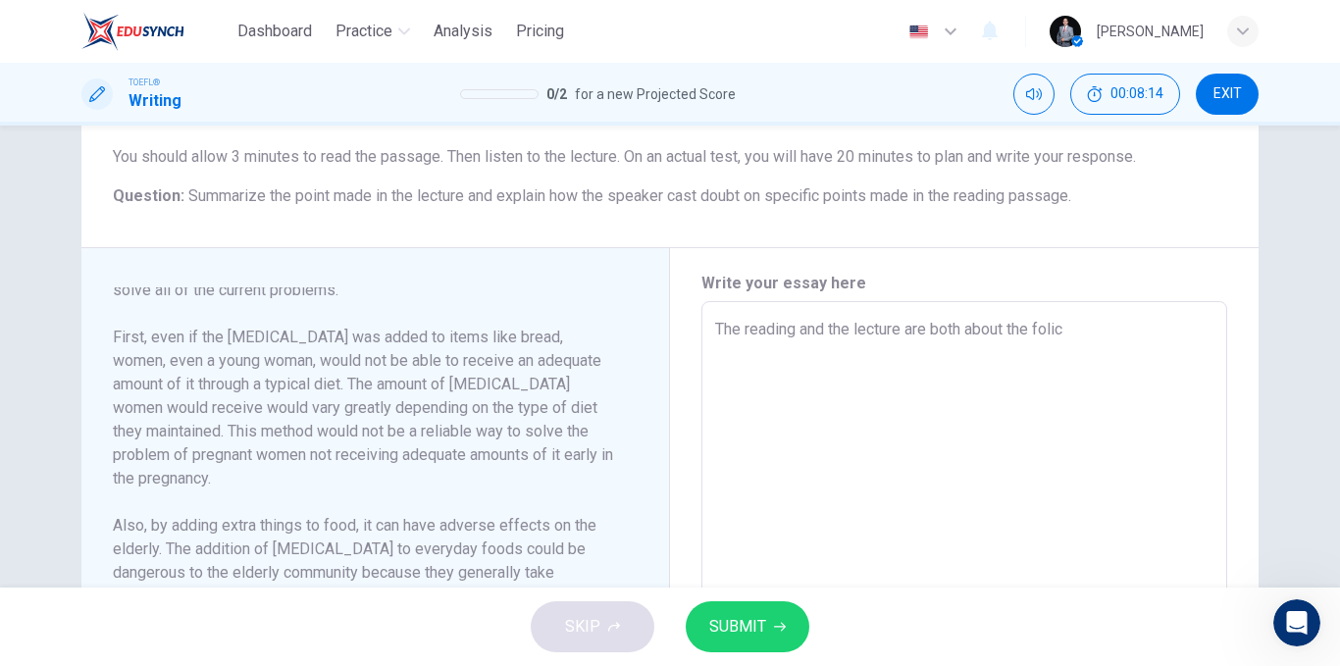
type textarea "The reading and the lecture are both about the folic a"
type textarea "x"
type textarea "The reading and the lecture are both about the folic ac"
type textarea "x"
type textarea "The reading and the lecture are both about the folic aci"
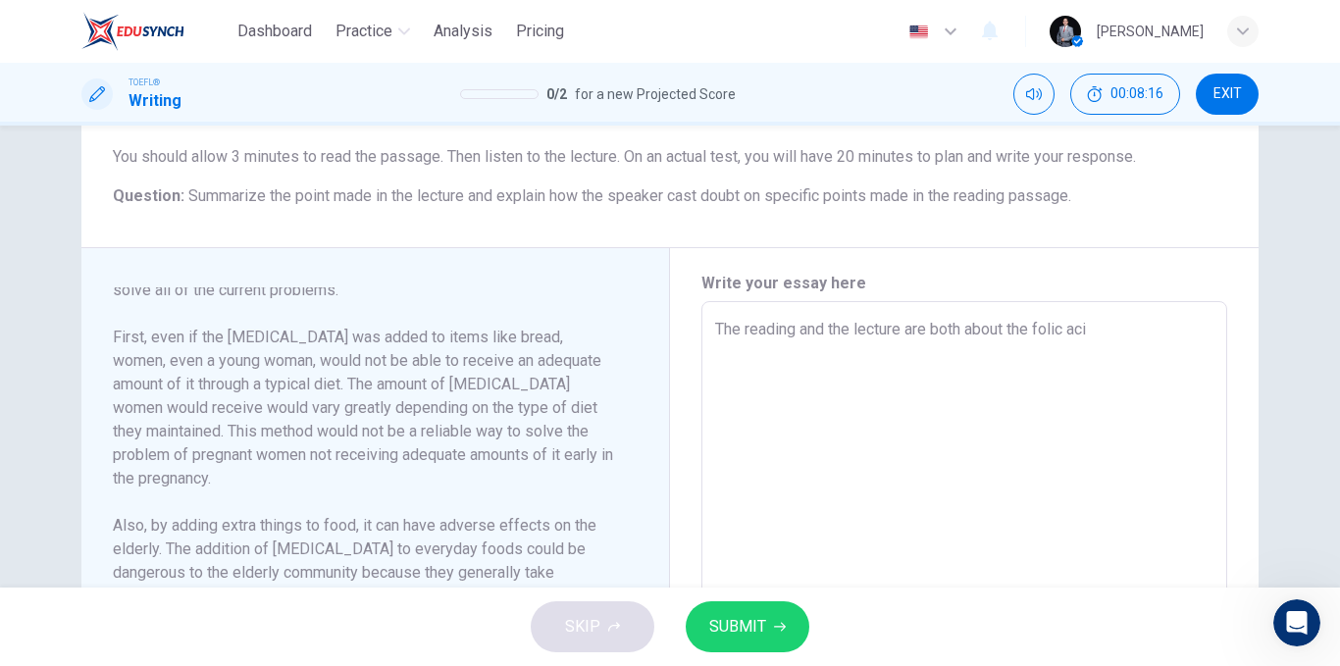
type textarea "x"
type textarea "The reading and the lecture are both about the folic acid"
type textarea "x"
type textarea "The reading and the lecture are both about the folic acide"
type textarea "x"
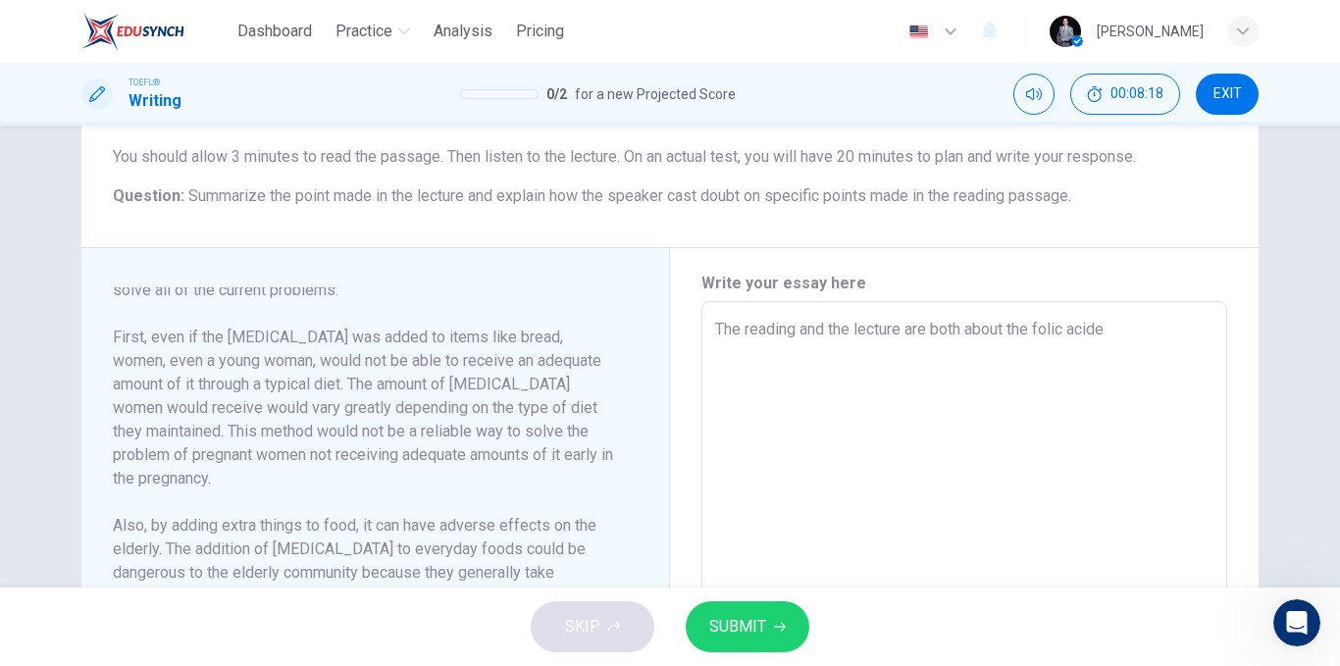
type textarea "The reading and the lecture are both about the folic acid"
type textarea "x"
type textarea "The reading and the lecture are both about the folic acid"
type textarea "x"
type textarea "The reading and the lecture are both about the folic acid ."
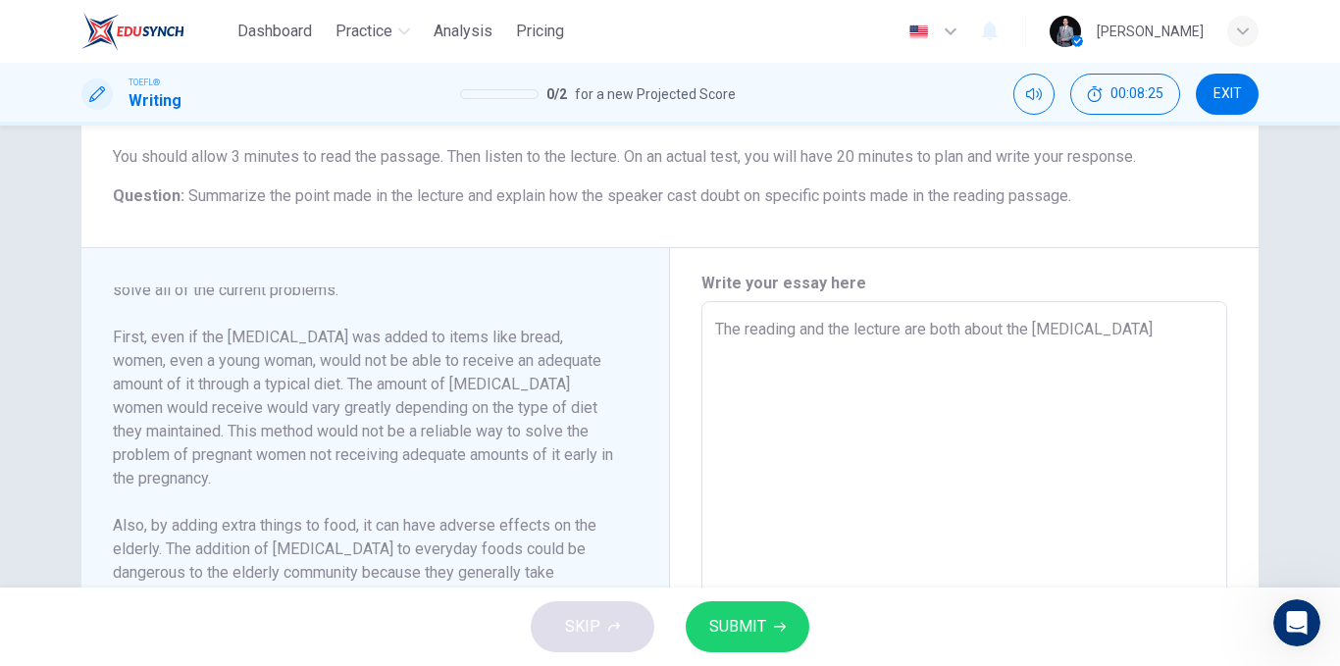
type textarea "x"
type textarea "The reading and the lecture are both about the folic acid ."
type textarea "x"
type textarea "The reading and the lecture are both about the folic acid ."
type textarea "x"
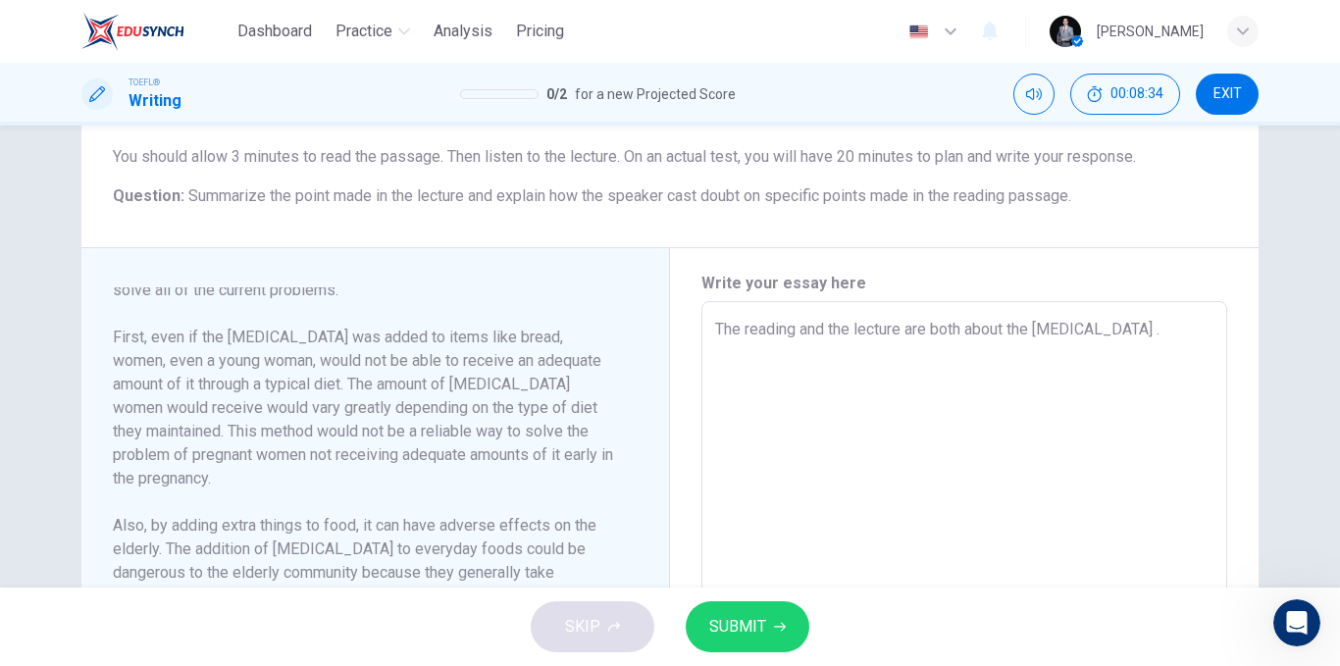
type textarea "The reading and the lecture are both about the folic acid ."
type textarea "x"
type textarea "The reading and the lecture are both about the folic acid . t"
type textarea "x"
type textarea "The reading and the lecture are both about the folic acid . th"
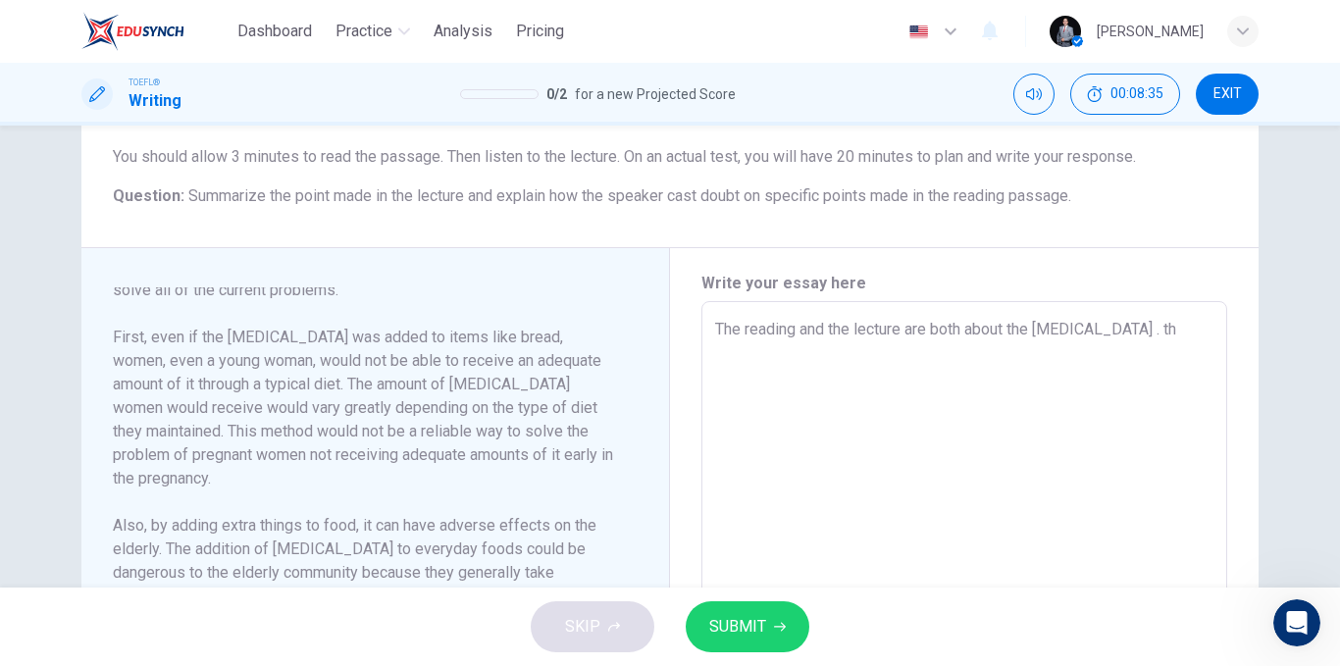
type textarea "x"
type textarea "The reading and the lecture are both about the folic acid . the"
type textarea "x"
type textarea "The reading and the lecture are both about the folic acid . the"
type textarea "x"
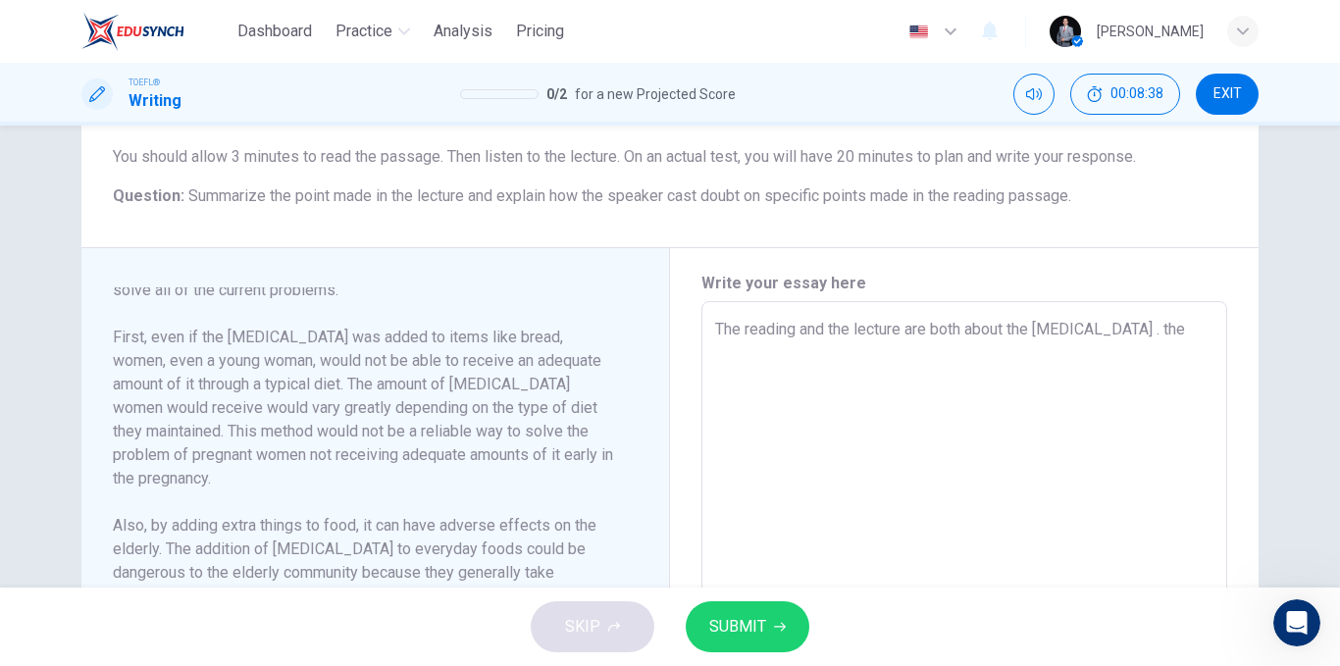
type textarea "The reading and the lecture are both about the folic acid . the a"
type textarea "x"
type textarea "The reading and the lecture are both about the folic acid . the au"
type textarea "x"
type textarea "The reading and the lecture are both about the folic acid . the aut"
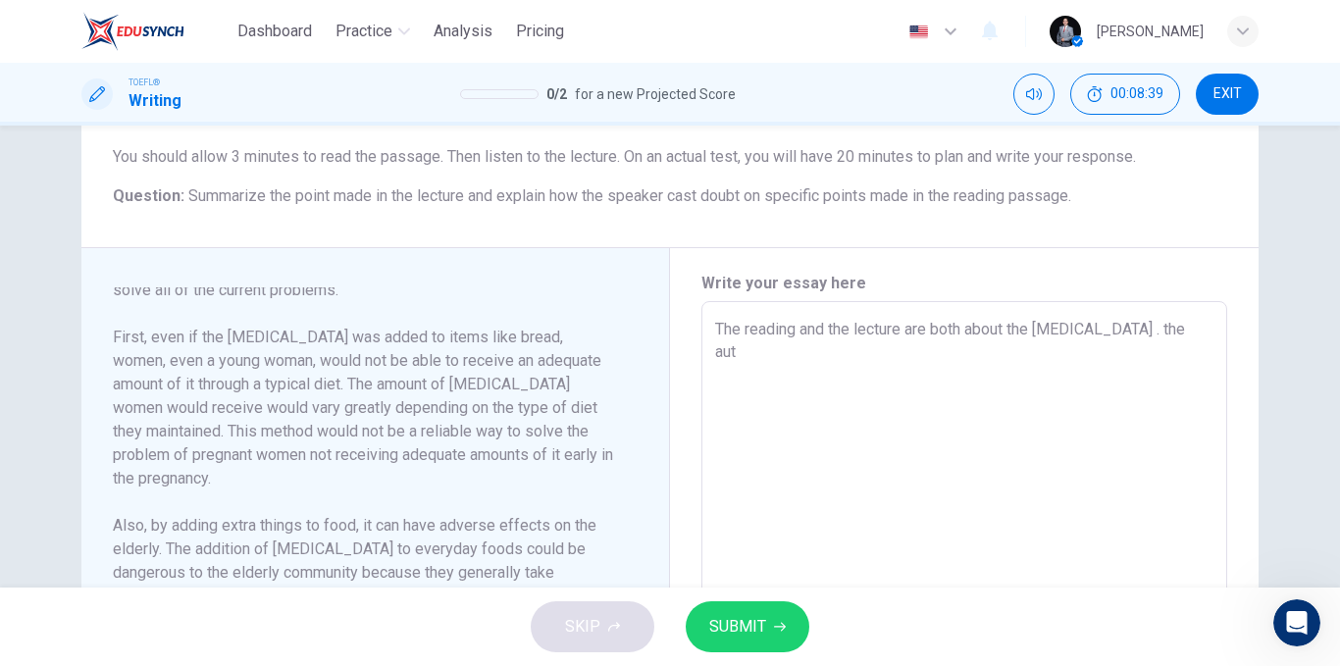
type textarea "x"
type textarea "The reading and the lecture are both about the folic acid . the auth"
type textarea "x"
type textarea "The reading and the lecture are both about the folic acid . the authe"
type textarea "x"
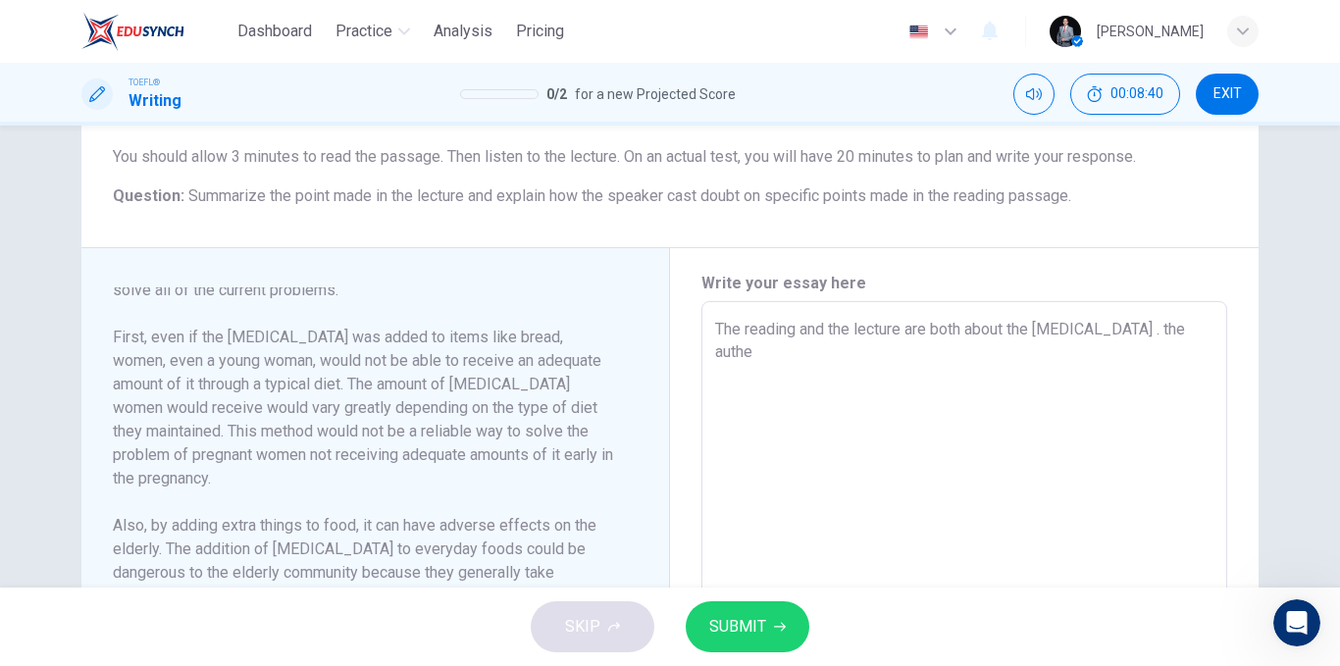
type textarea "The reading and the lecture are both about the folic acid . the auther"
type textarea "x"
type textarea "The reading and the lecture are both about the folic acid . the auther"
type textarea "x"
type textarea "The reading and the lecture are both about the folic acid . the auther"
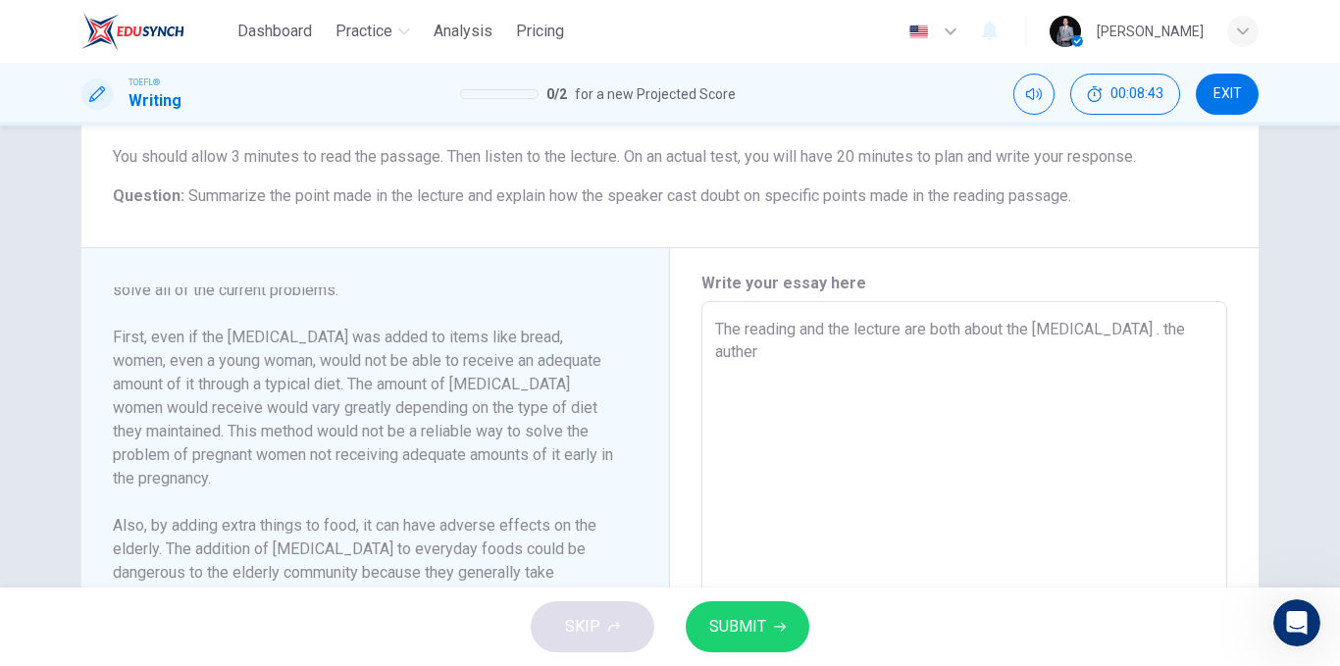
type textarea "x"
type textarea "The reading and the lecture are both about the folic acid . the authe"
type textarea "x"
type textarea "The reading and the lecture are both about the folic acid . the auth"
type textarea "x"
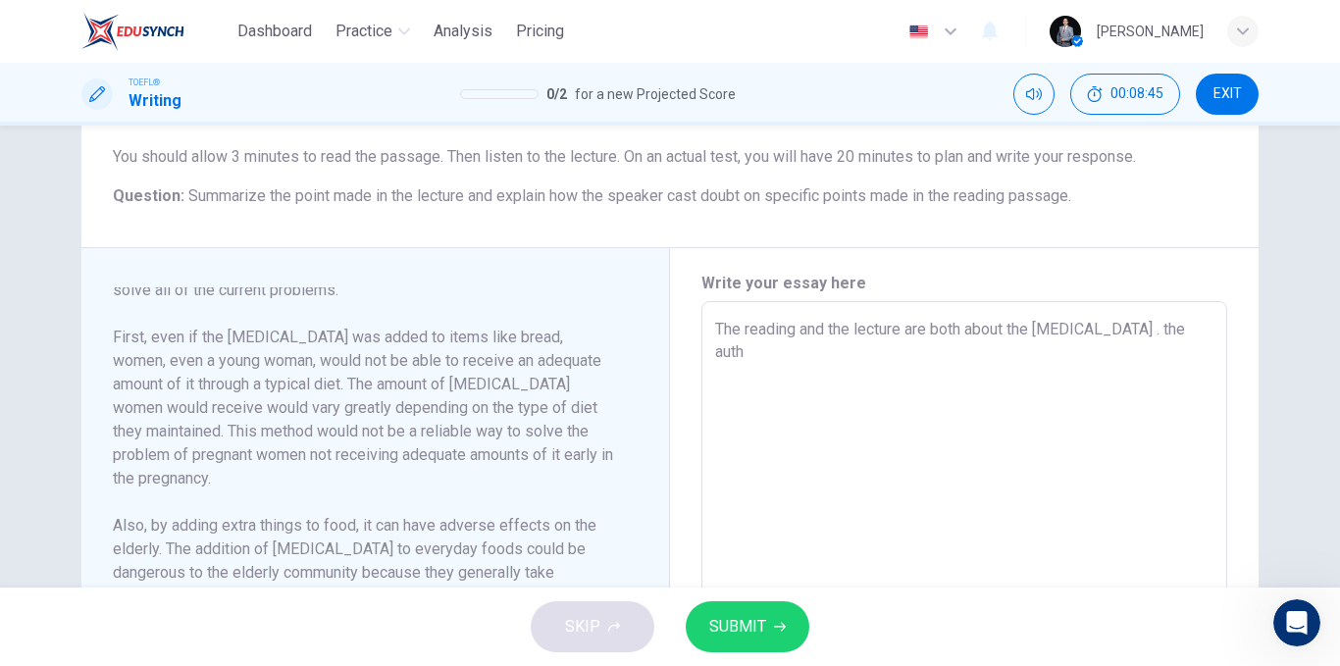
type textarea "The reading and the lecture are both about the folic acid . the autho"
type textarea "x"
type textarea "The reading and the lecture are both about the folic acid . the author"
type textarea "x"
type textarea "The reading and the lecture are both about the folic acid . the author"
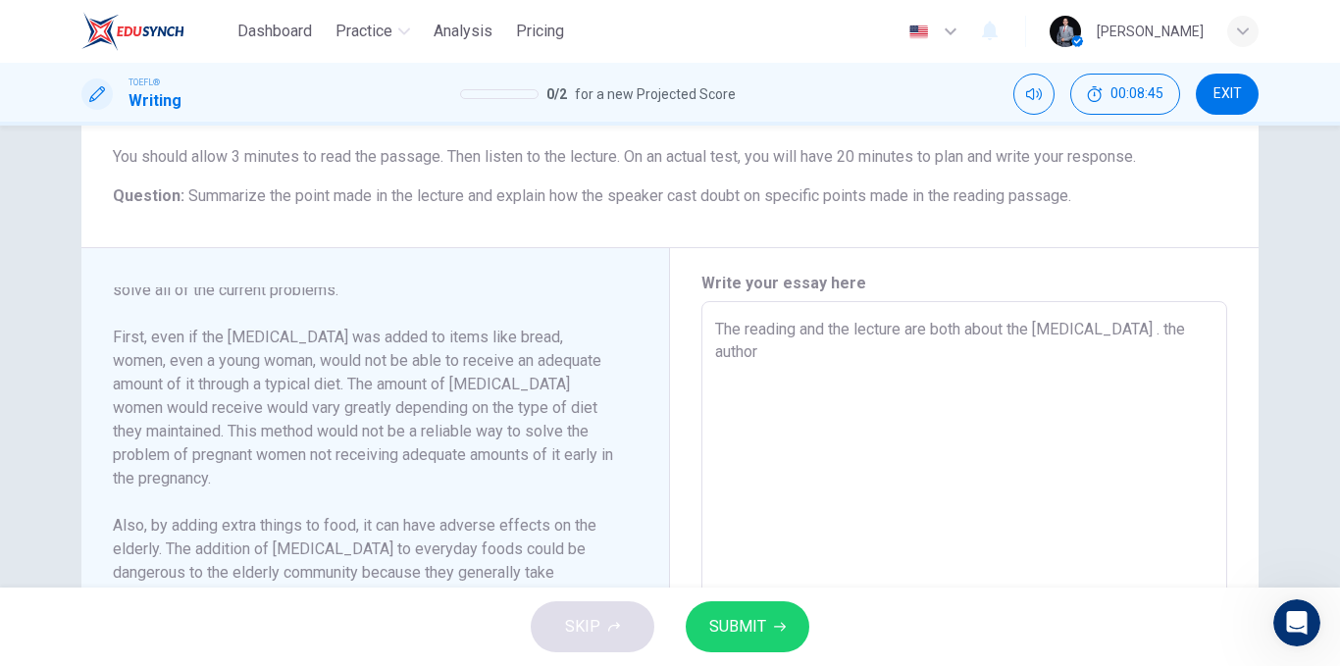
type textarea "x"
type textarea "The reading and the lecture are both about the folic acid . the author o"
type textarea "x"
type textarea "The reading and the lecture are both about the folic acid . the author of"
type textarea "x"
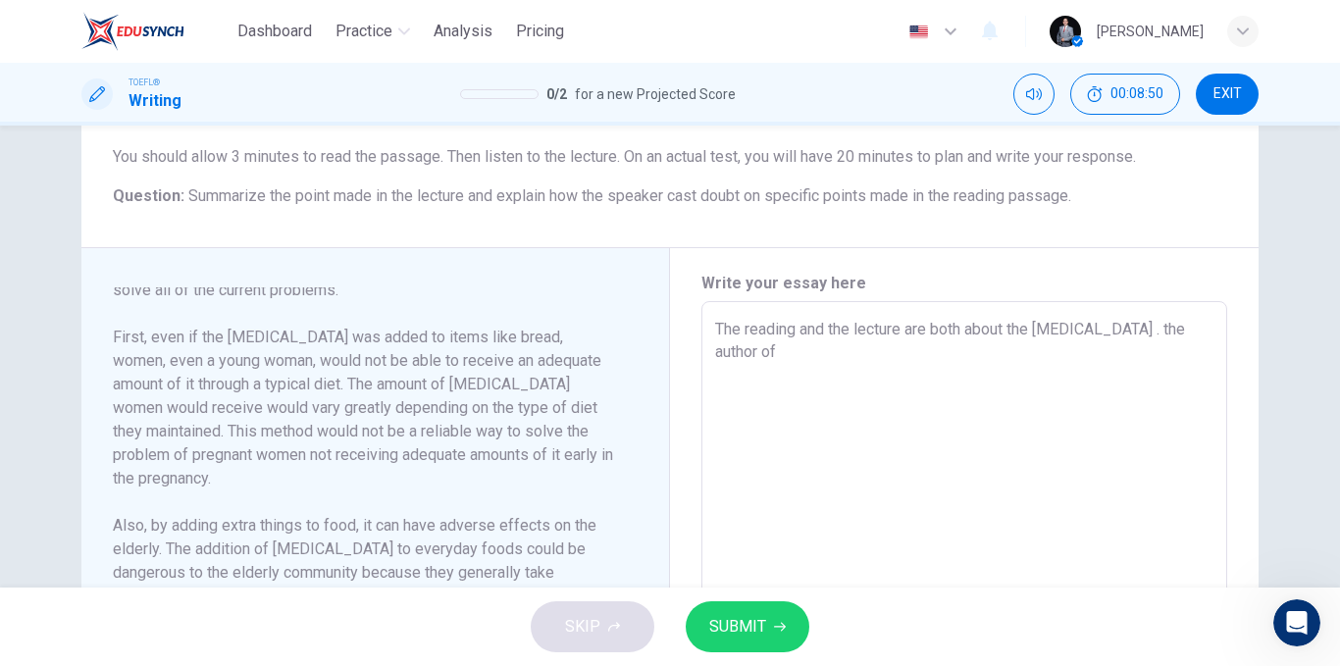
type textarea "The reading and the lecture are both about the folic acid . the author of"
type textarea "x"
type textarea "The reading and the lecture are both about the folic acid . the author of t"
type textarea "x"
type textarea "The reading and the lecture are both about the folic acid . the author of th"
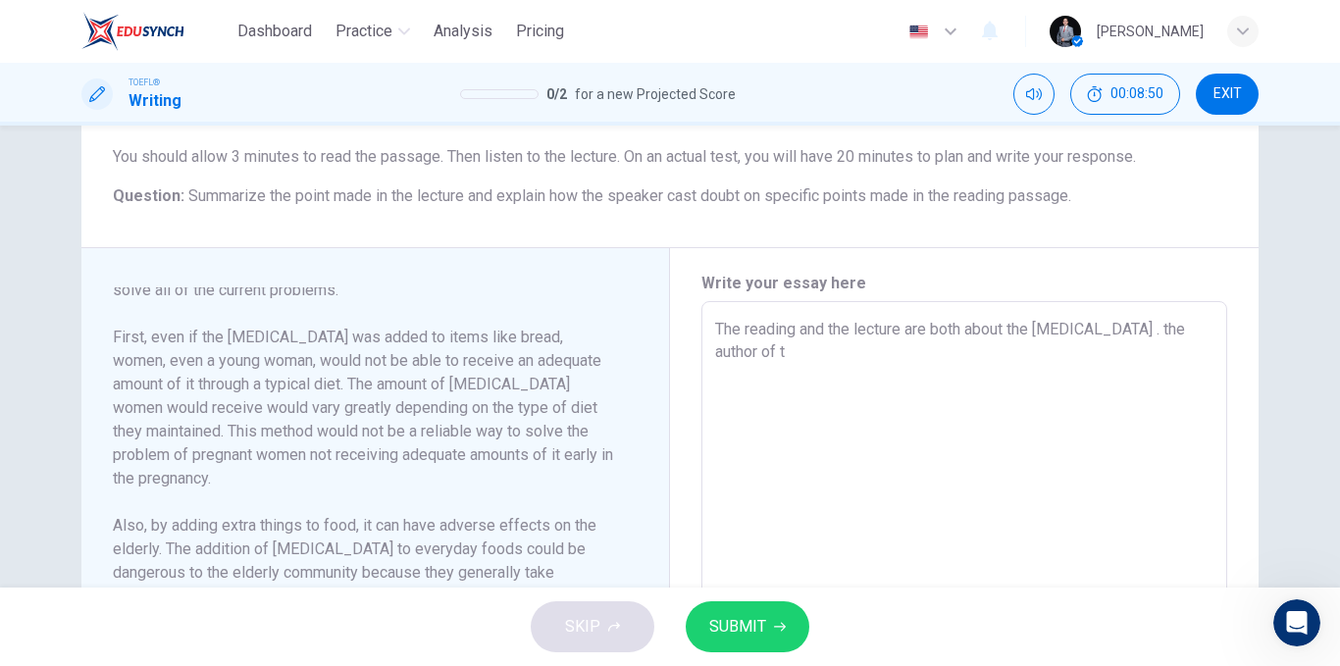
type textarea "x"
type textarea "The reading and the lecture are both about the folic acid . the author of the"
type textarea "x"
type textarea "The reading and the lecture are both about the folic acid . the author of the"
type textarea "x"
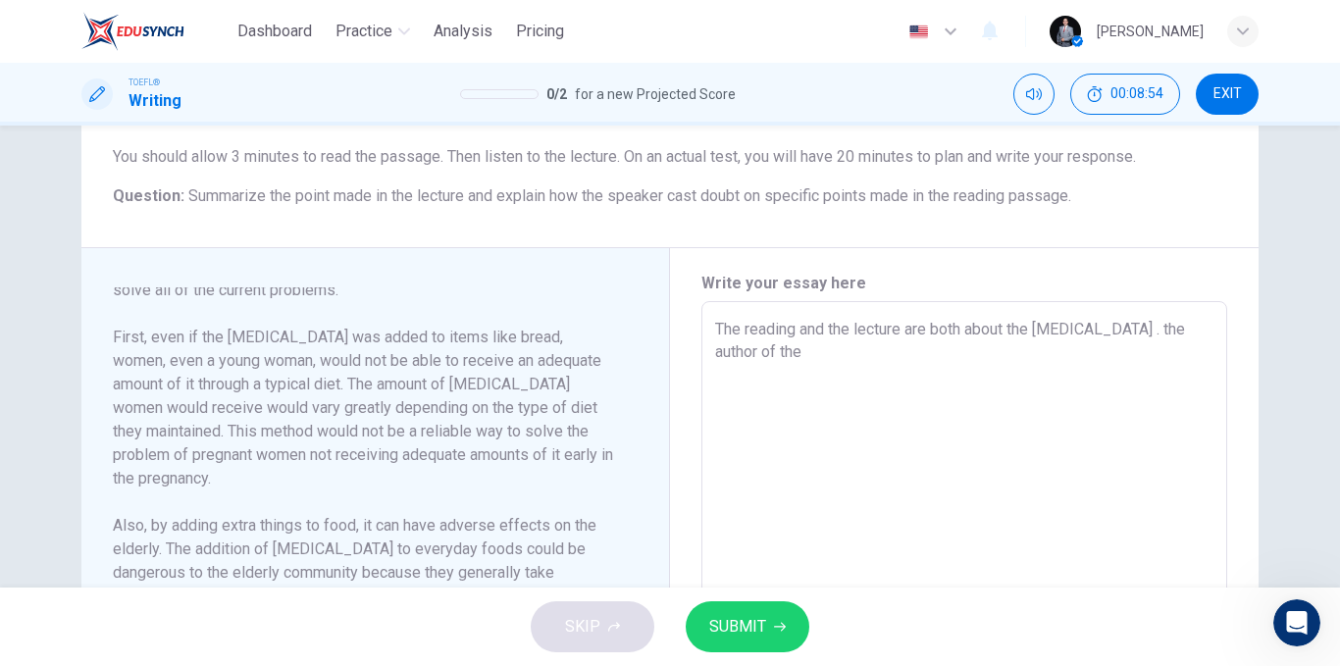
type textarea "The reading and the lecture are both about the folic acid . the author of the r"
type textarea "x"
type textarea "The reading and the lecture are both about the folic acid . the author of the re"
type textarea "x"
type textarea "The reading and the lecture are both about the folic acid . the author of the r…"
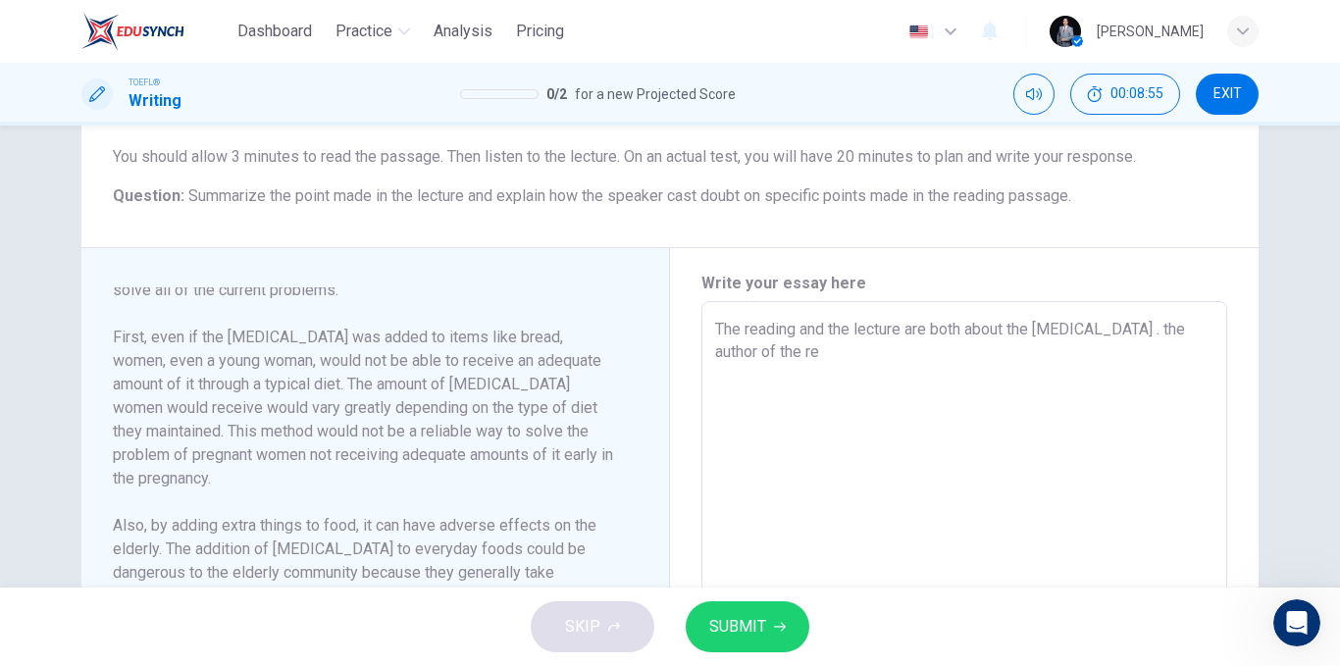
type textarea "x"
type textarea "The reading and the lecture are both about the folic acid . the author of the r…"
type textarea "x"
type textarea "The reading and the lecture are both about the folic acid . the author of the r…"
type textarea "x"
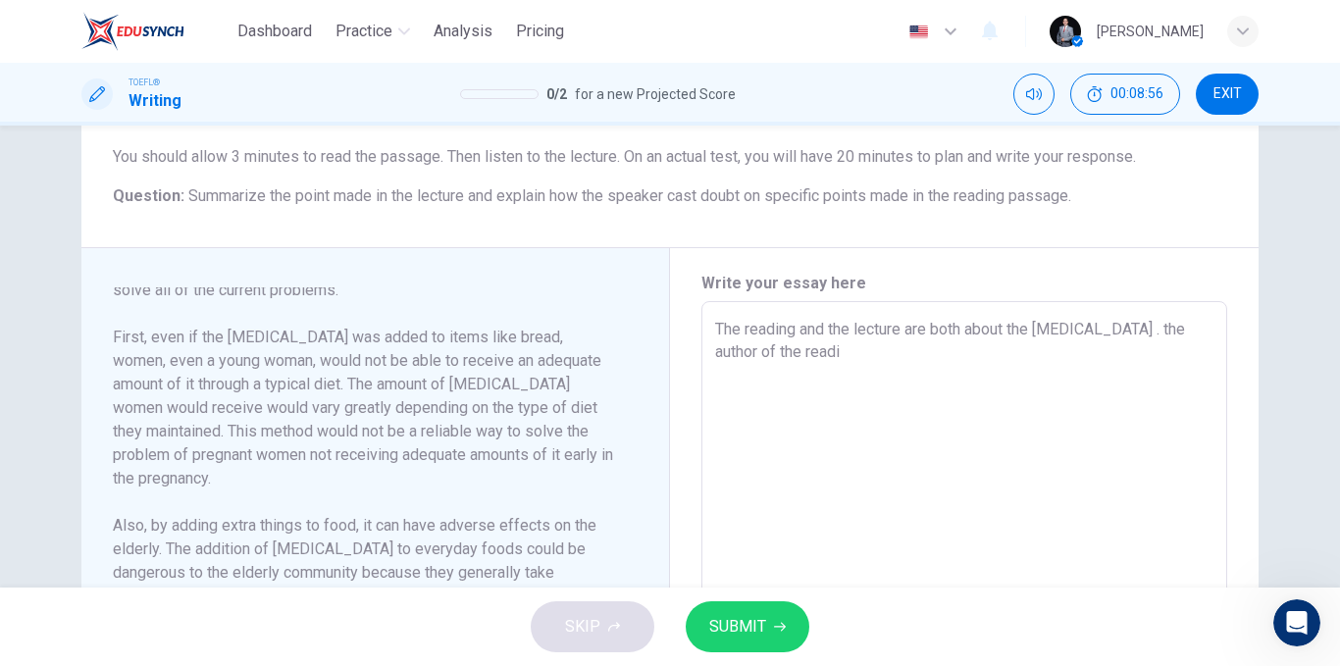
type textarea "The reading and the lecture are both about the folic acid . the author of the r…"
type textarea "x"
type textarea "The reading and the lecture are both about the folic acid . the author of the r…"
type textarea "x"
type textarea "The reading and the lecture are both about the folic acid . the author of the r…"
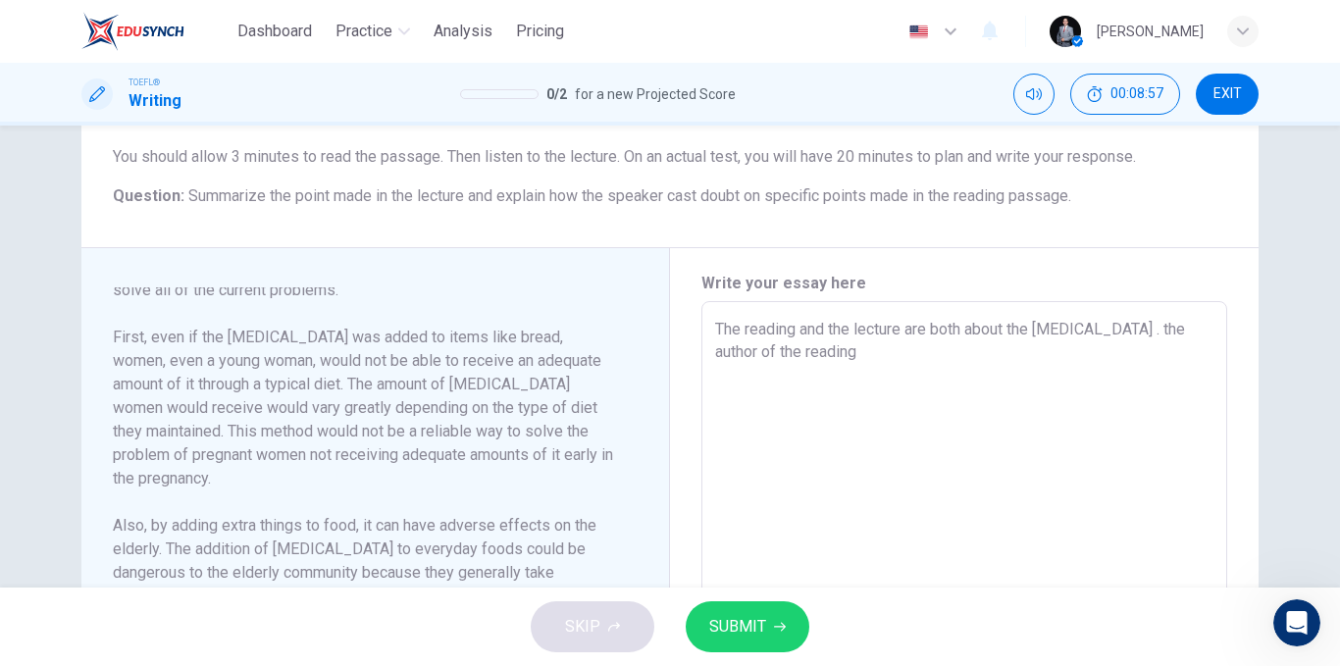
type textarea "x"
type textarea "The reading and the lecture are both about the folic acid . the author of the r…"
type textarea "x"
type textarea "The reading and the lecture are both about the folic acid . the author of the r…"
drag, startPoint x: 1078, startPoint y: 314, endPoint x: 995, endPoint y: 328, distance: 84.5
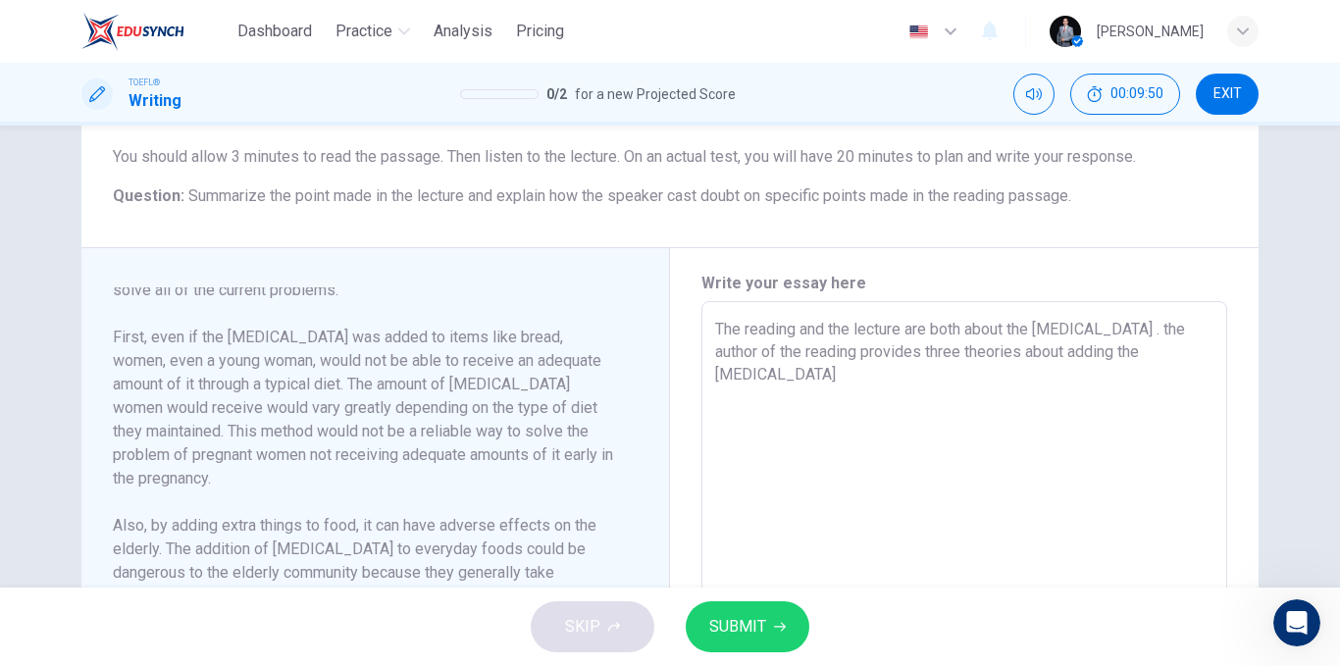
click at [995, 328] on div "The reading and the lecture are both about the folic acid . the author of the r…" at bounding box center [965, 580] width 526 height 559
drag, startPoint x: 1005, startPoint y: 332, endPoint x: 918, endPoint y: 334, distance: 87.4
click at [919, 336] on textarea "The reading and the lecture are both about the folic acid . the author of the r…" at bounding box center [964, 581] width 499 height 527
click at [1163, 361] on textarea "The reading and the lecture are both about the folic acid . the author of the r…" at bounding box center [964, 581] width 499 height 527
paste textarea
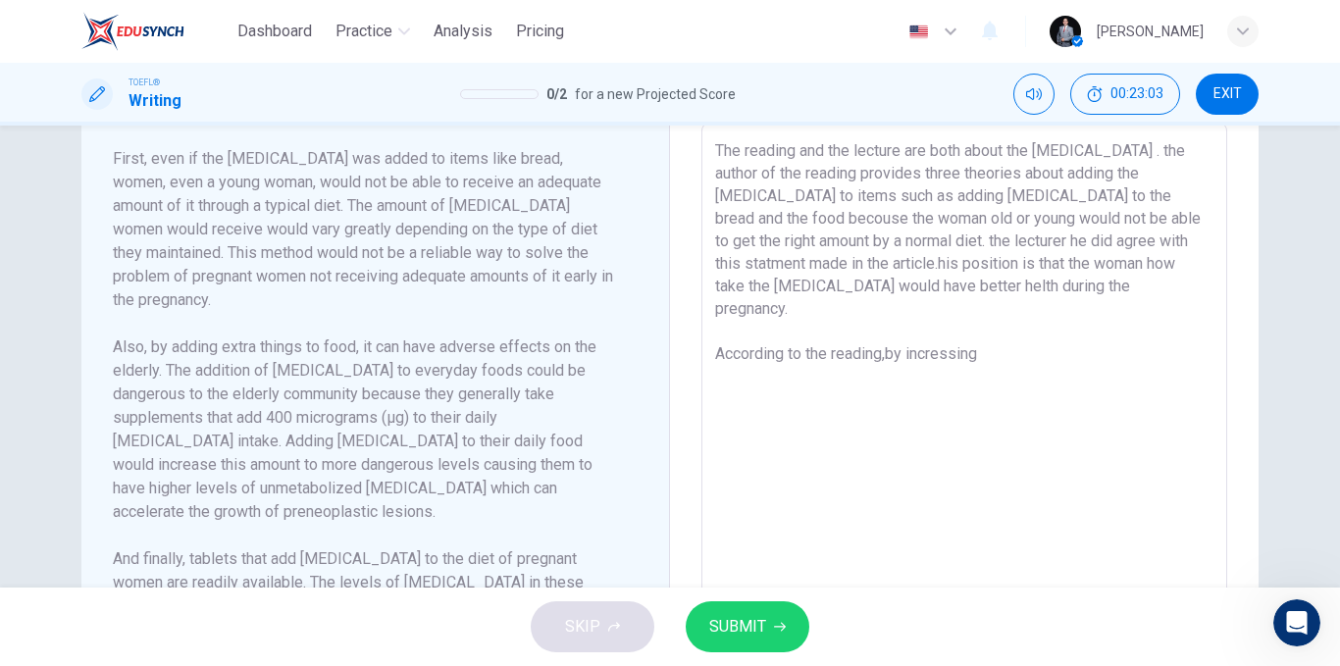
scroll to position [465, 0]
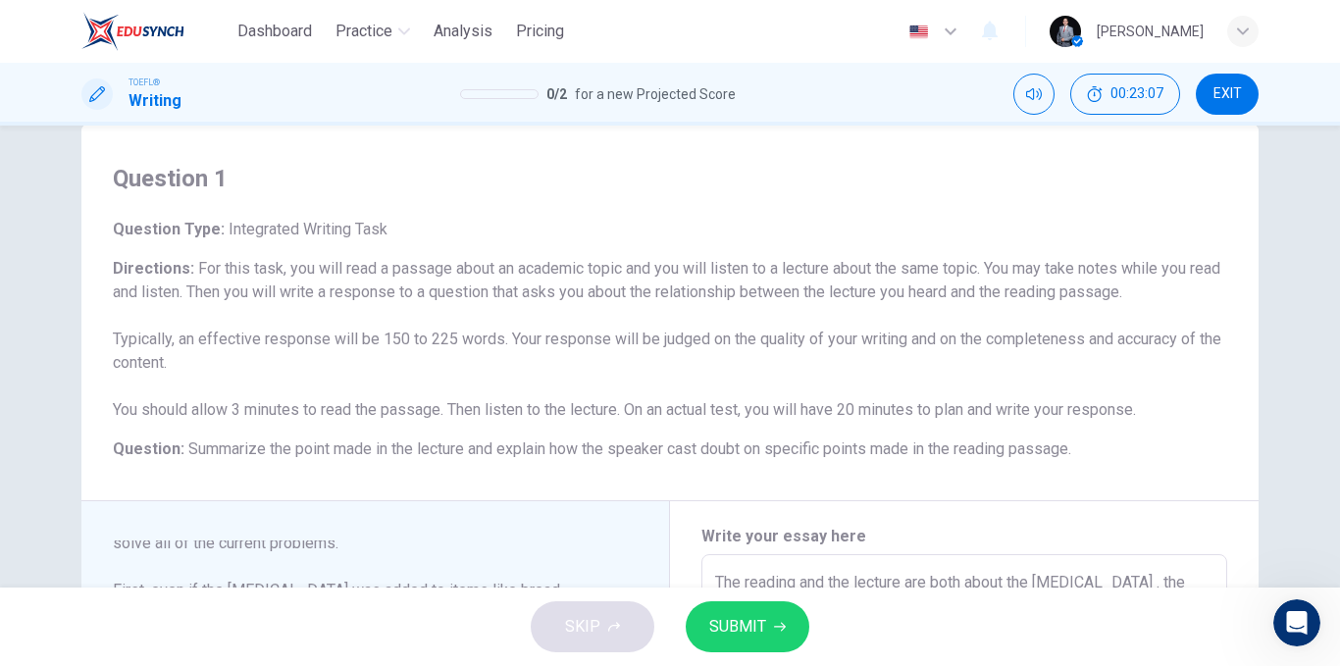
drag, startPoint x: 1020, startPoint y: 348, endPoint x: 604, endPoint y: 107, distance: 481.0
click at [604, 107] on div "Dashboard Practice Analysis Pricing English en ​ Abdullah Kanaan TOEFL® Writing…" at bounding box center [670, 333] width 1340 height 666
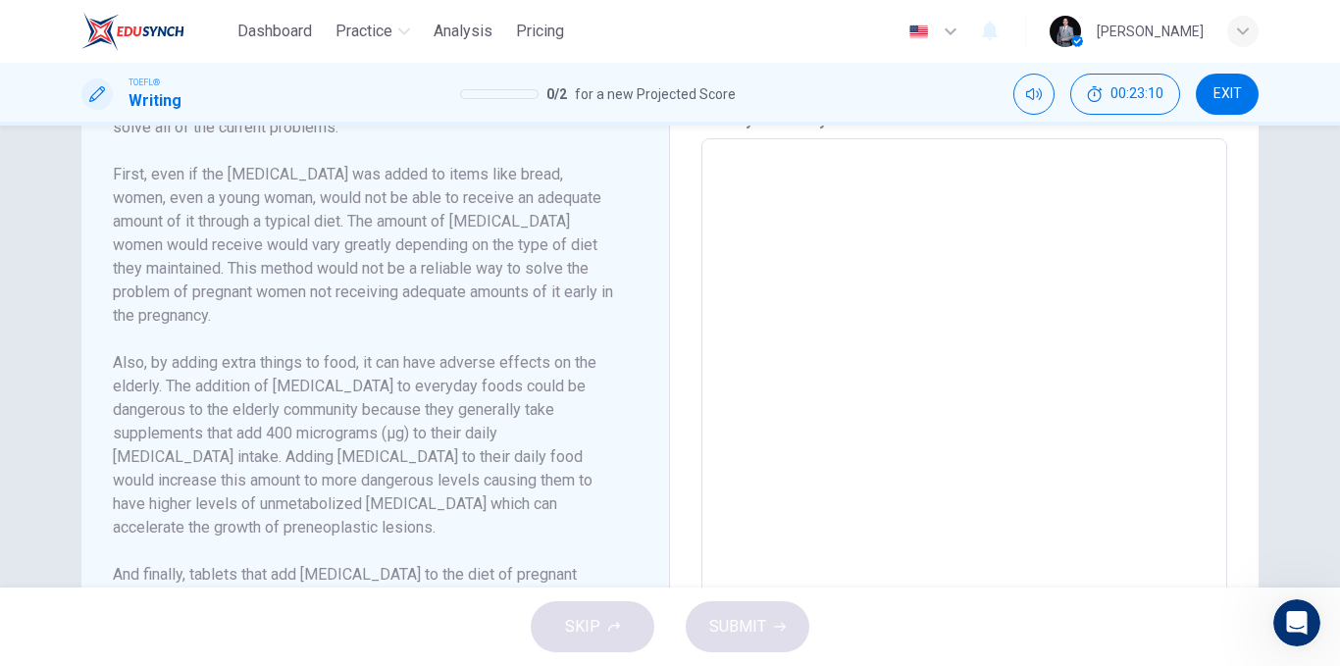
scroll to position [661, 0]
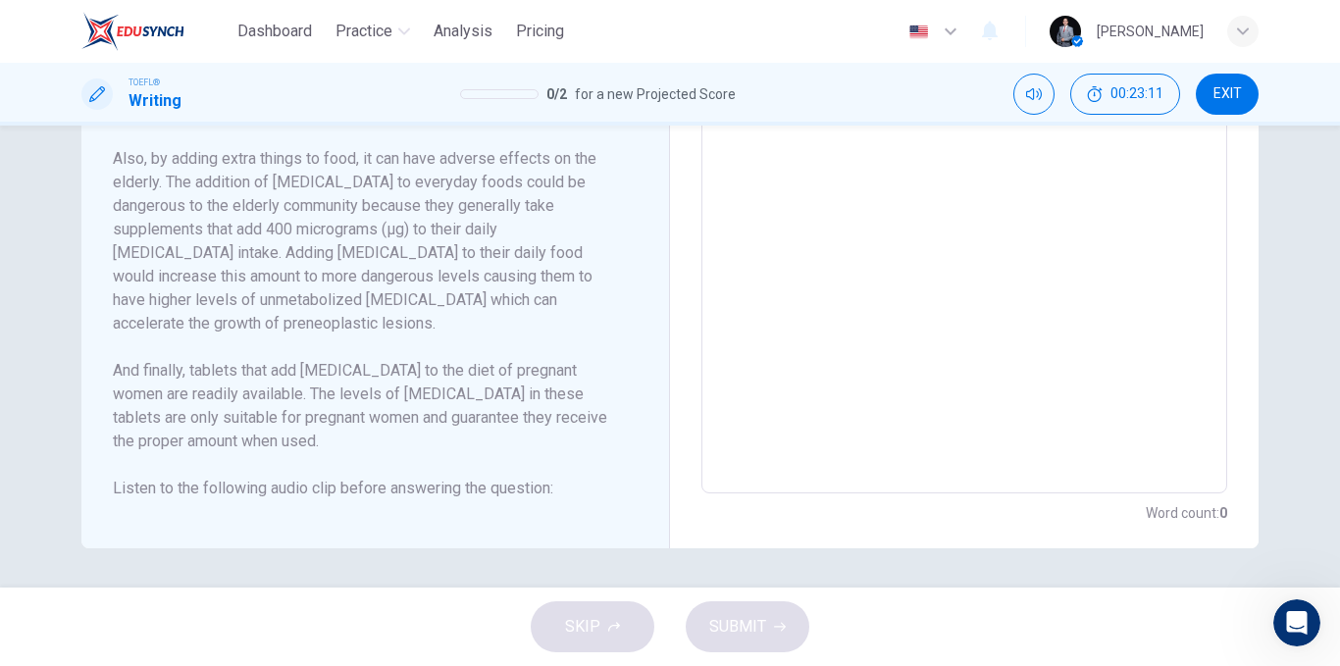
click at [613, 634] on div "SKIP SUBMIT" at bounding box center [670, 627] width 1340 height 79
click at [613, 636] on div "SKIP SUBMIT" at bounding box center [670, 627] width 1340 height 79
click at [1248, 96] on button "EXIT" at bounding box center [1227, 94] width 63 height 41
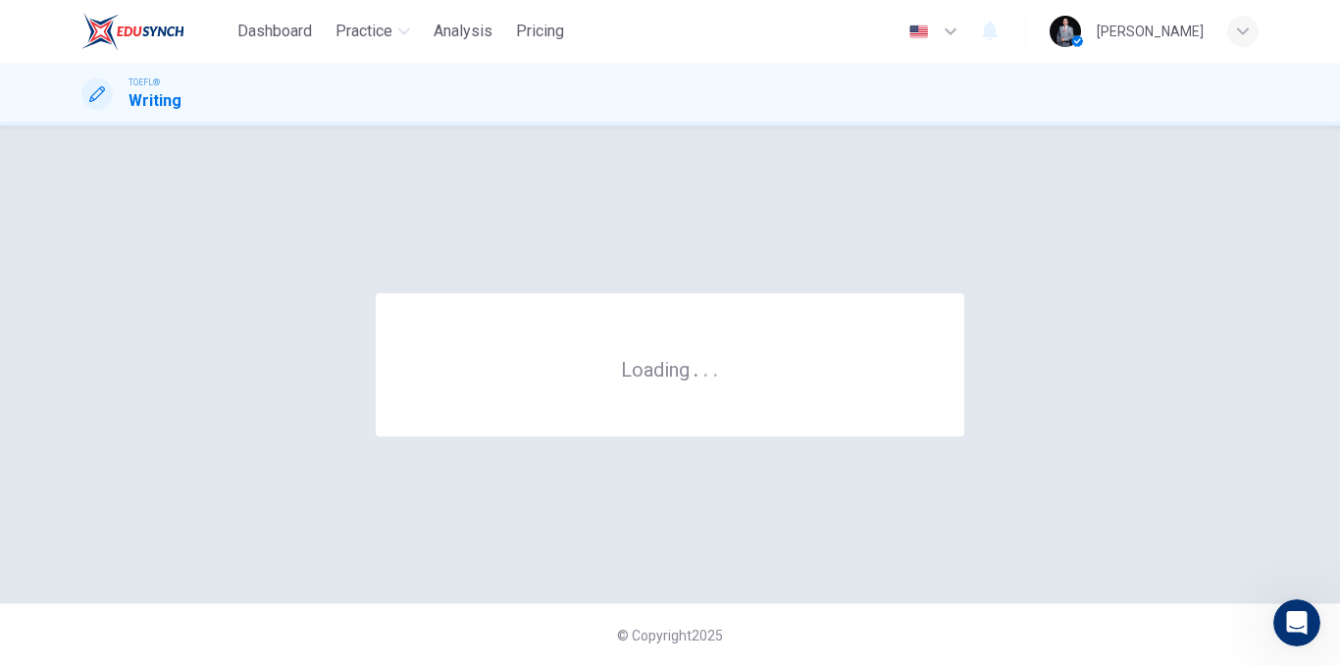
scroll to position [0, 0]
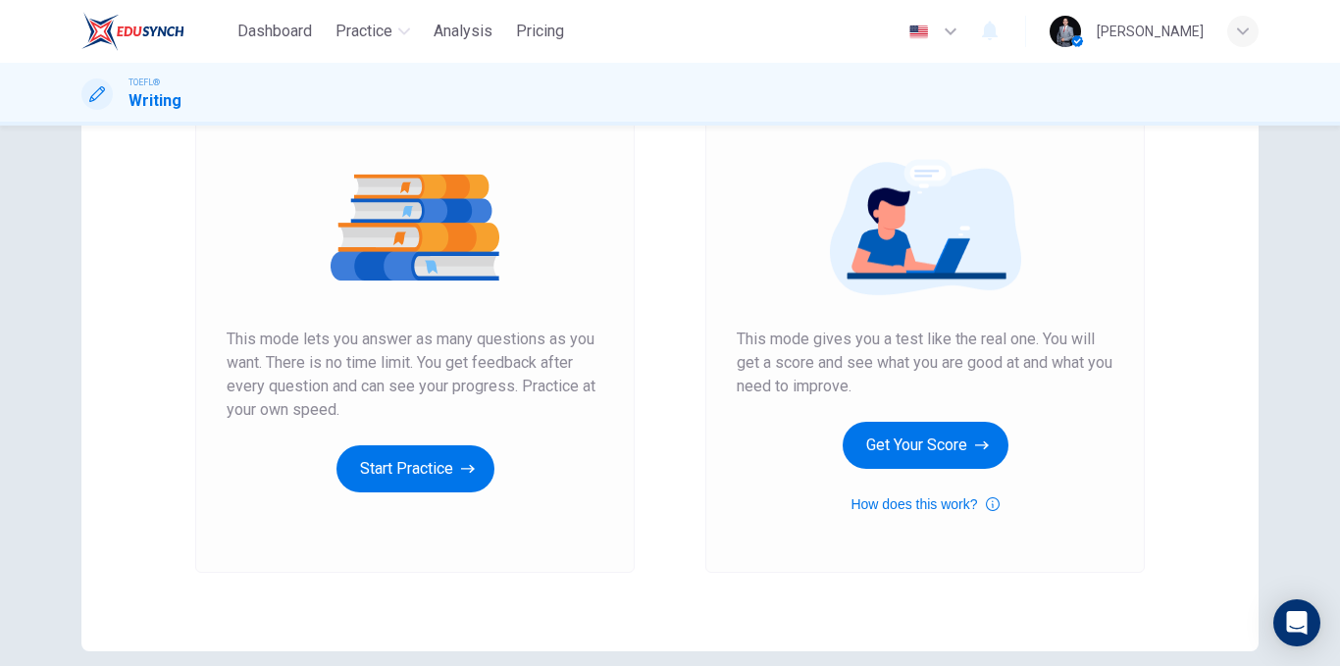
scroll to position [196, 0]
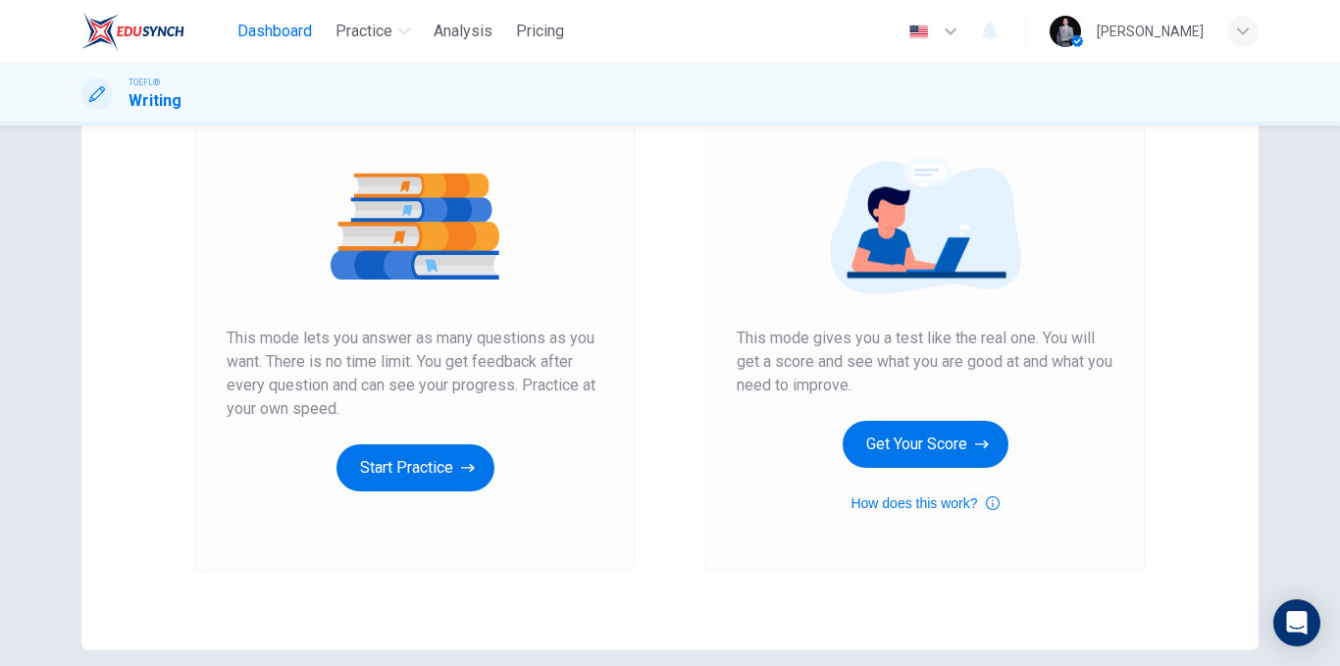
click at [277, 48] on button "Dashboard" at bounding box center [275, 31] width 90 height 35
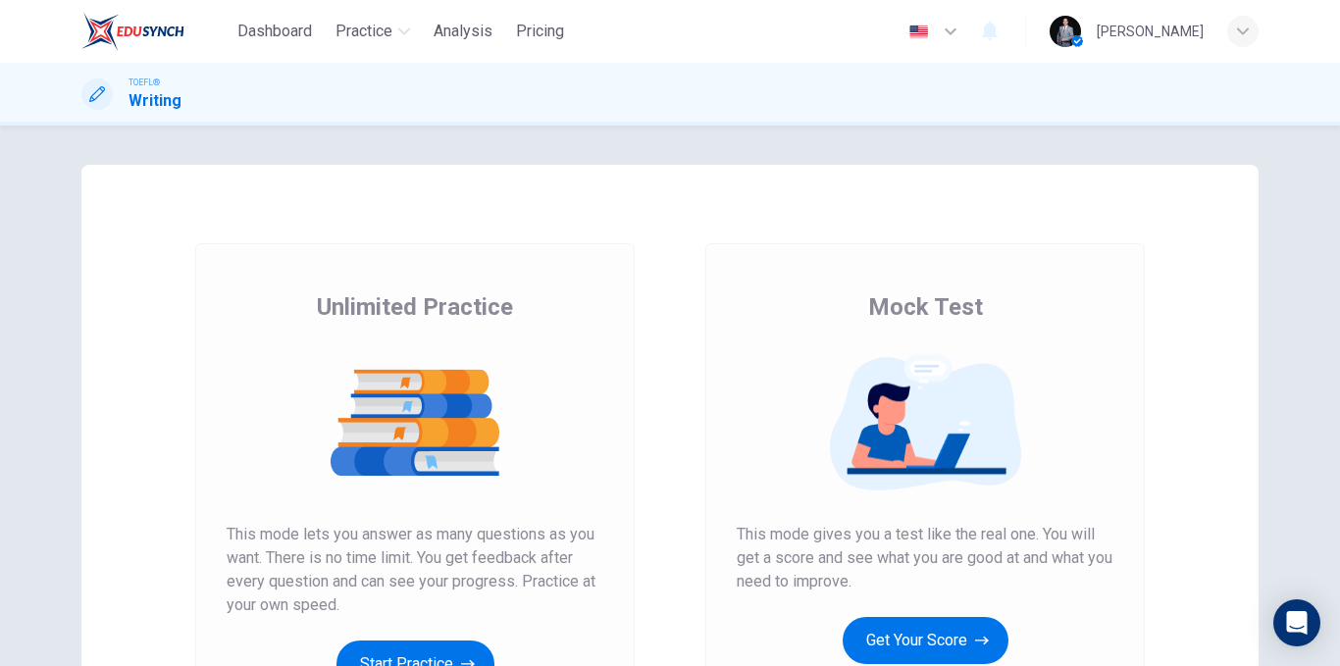
scroll to position [196, 0]
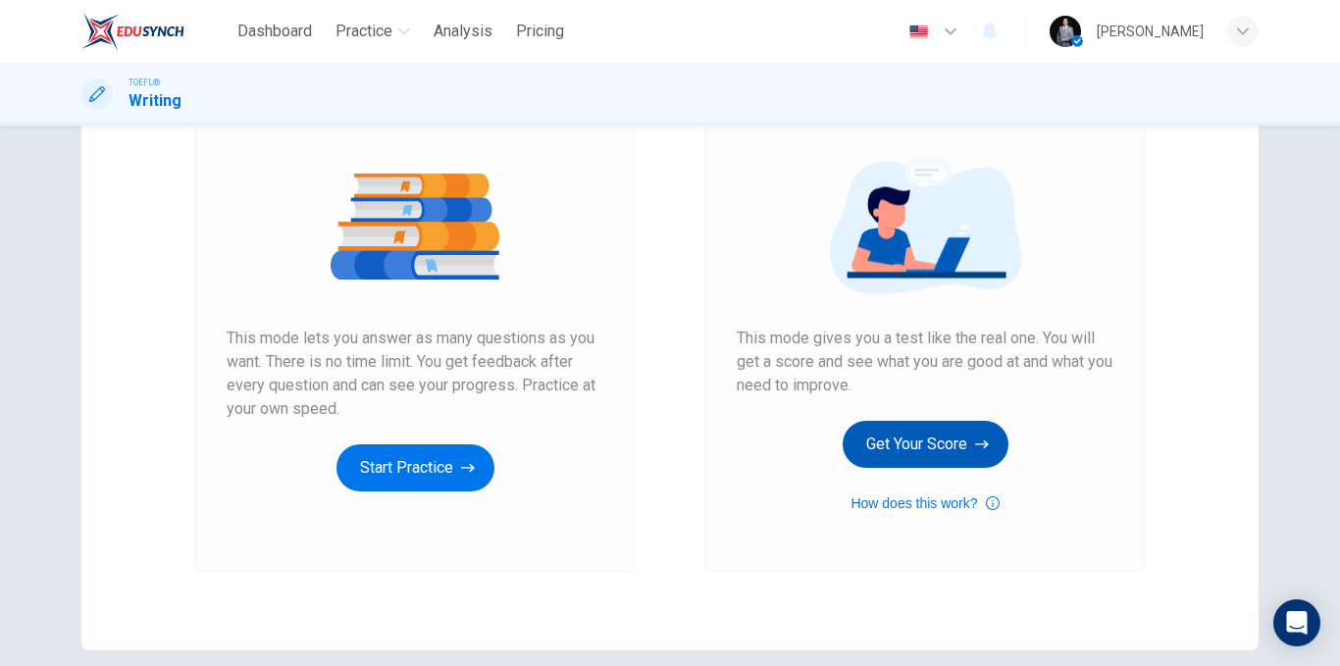
click at [941, 443] on button "Get Your Score" at bounding box center [926, 444] width 166 height 47
